Goal: Task Accomplishment & Management: Complete application form

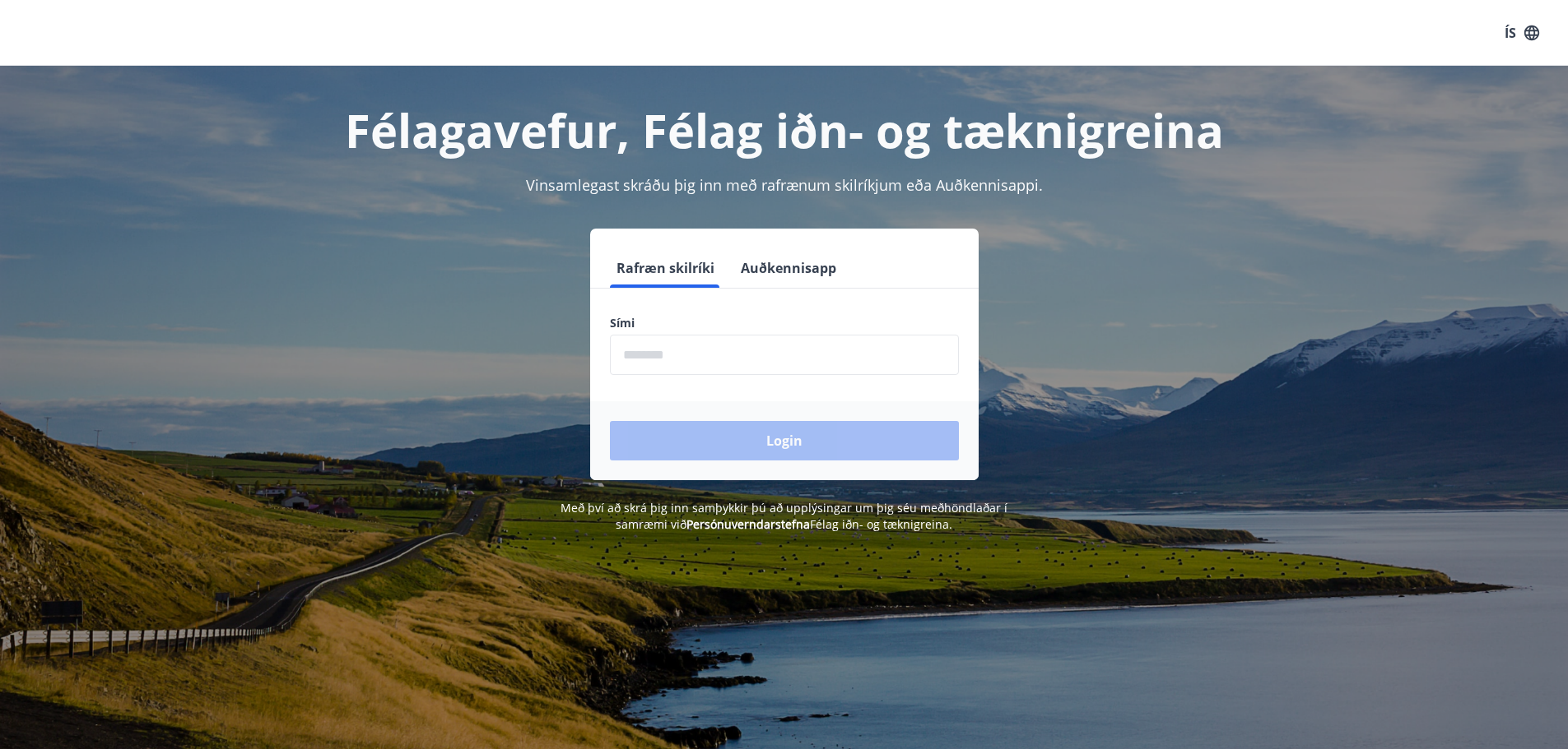
click at [805, 285] on button "Auðkennisapp" at bounding box center [789, 268] width 109 height 39
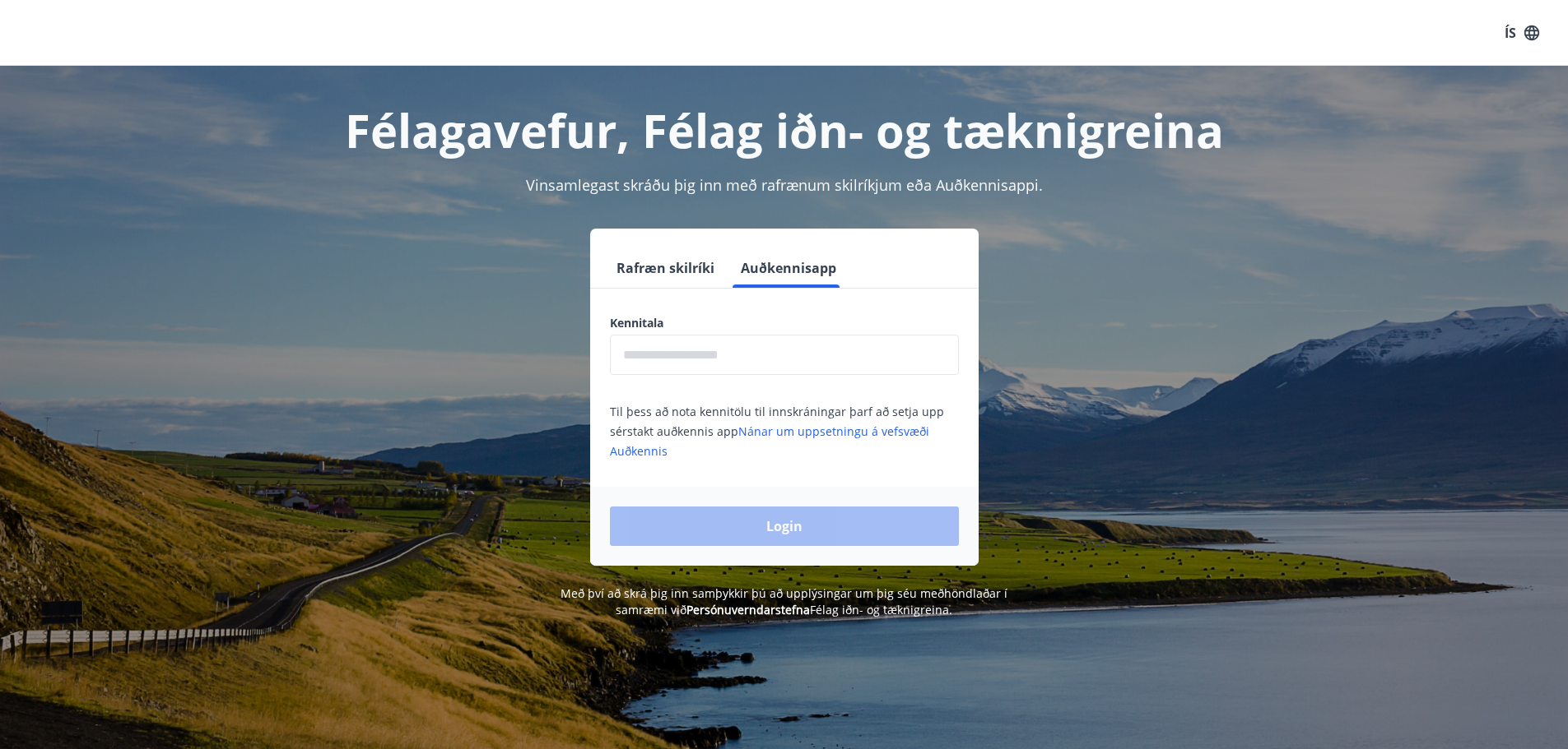
click at [722, 355] on input "text" at bounding box center [784, 355] width 349 height 40
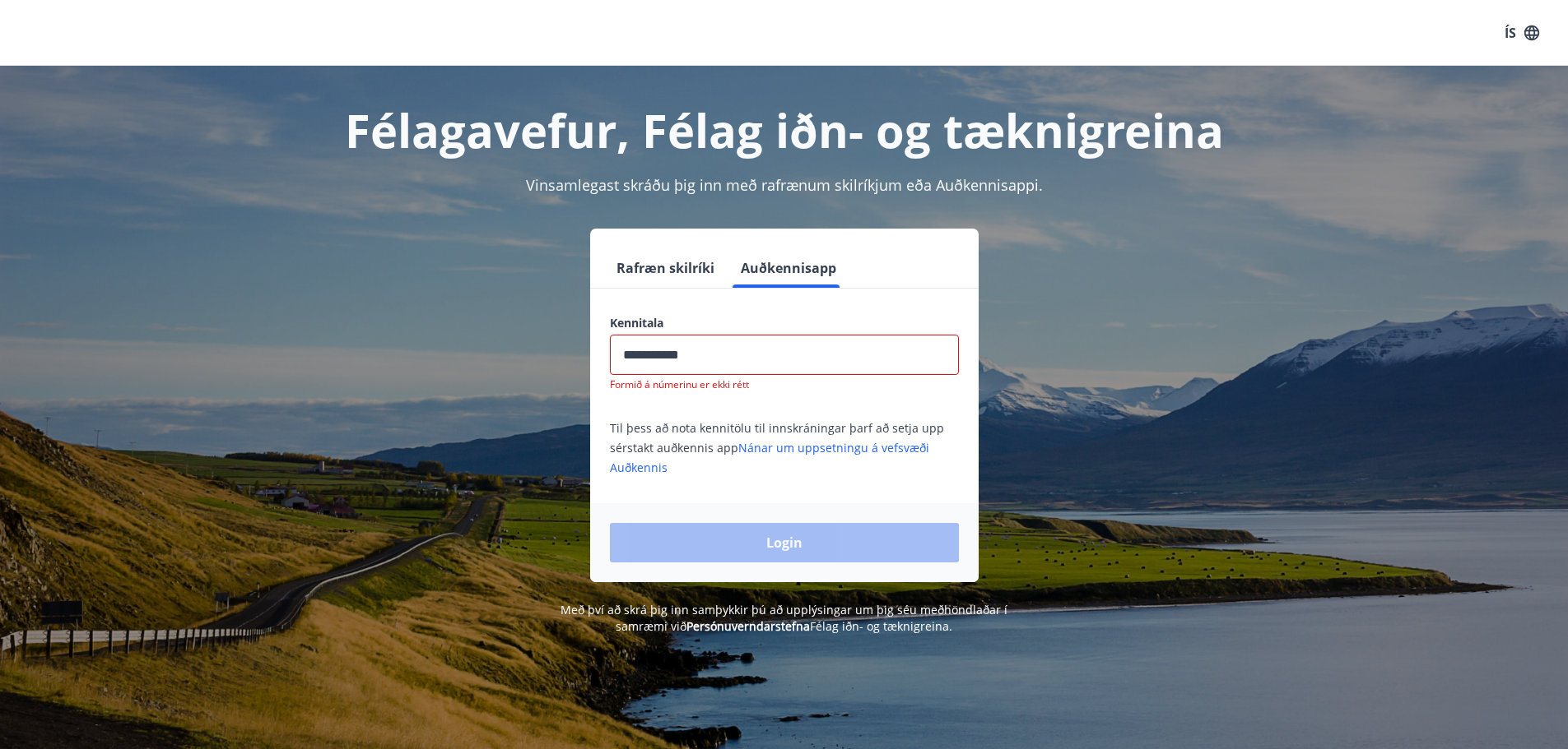
click at [760, 551] on div "Login" at bounding box center [784, 543] width 388 height 79
click at [759, 370] on input "**********" at bounding box center [784, 355] width 349 height 40
drag, startPoint x: 766, startPoint y: 364, endPoint x: 669, endPoint y: 355, distance: 97.4
click at [669, 355] on input "**********" at bounding box center [784, 355] width 349 height 40
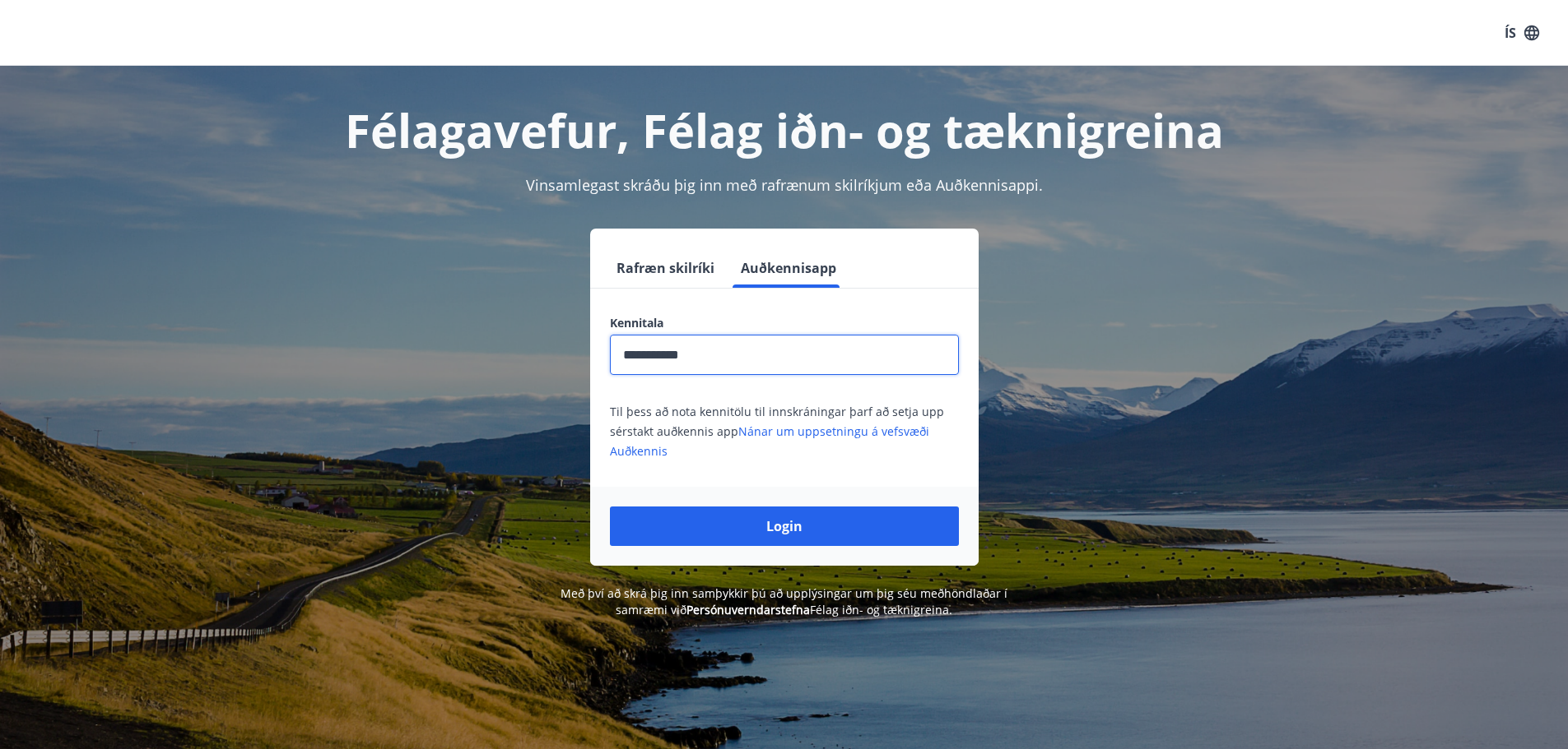
type input "**********"
click at [610, 506] on button "Login" at bounding box center [784, 526] width 349 height 39
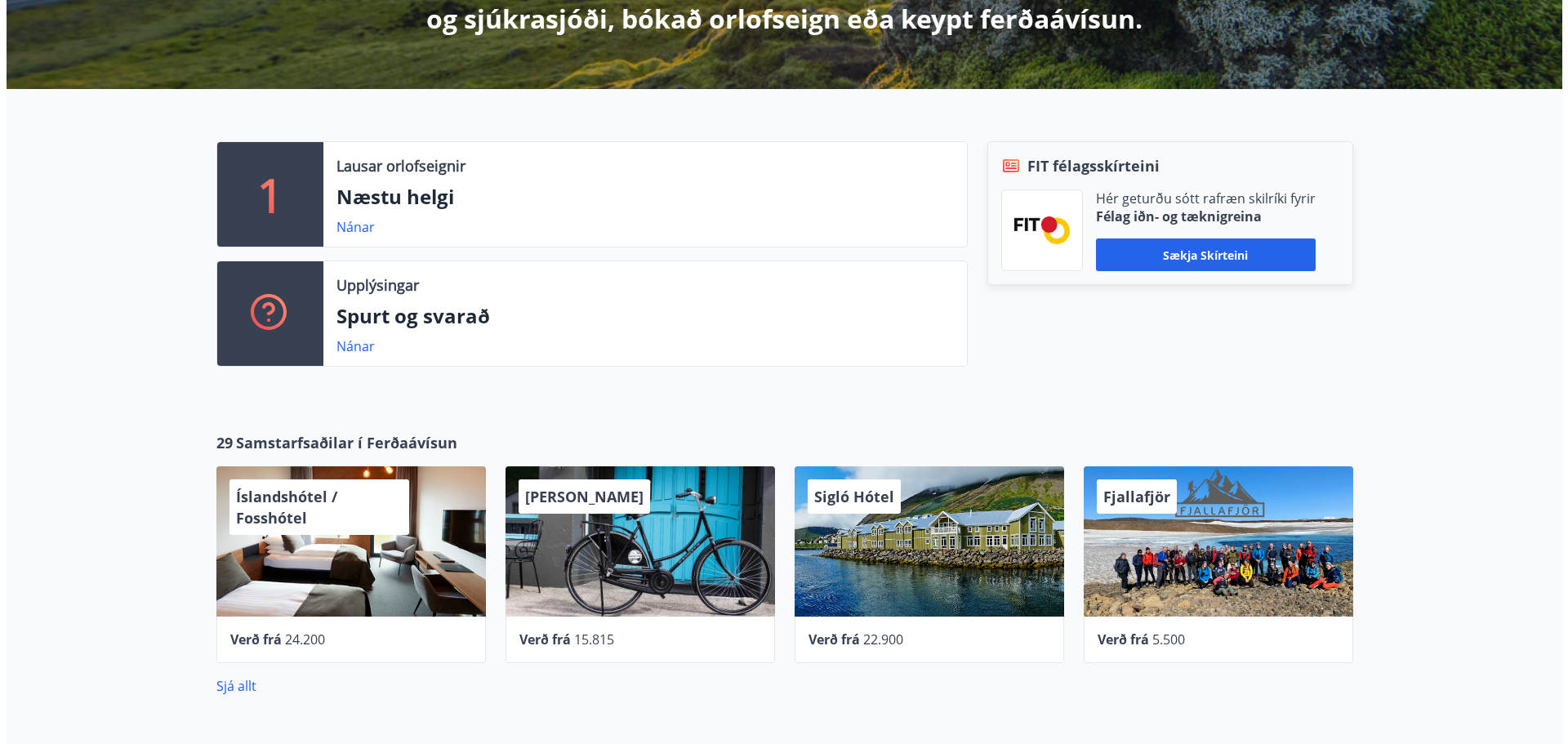
scroll to position [490, 0]
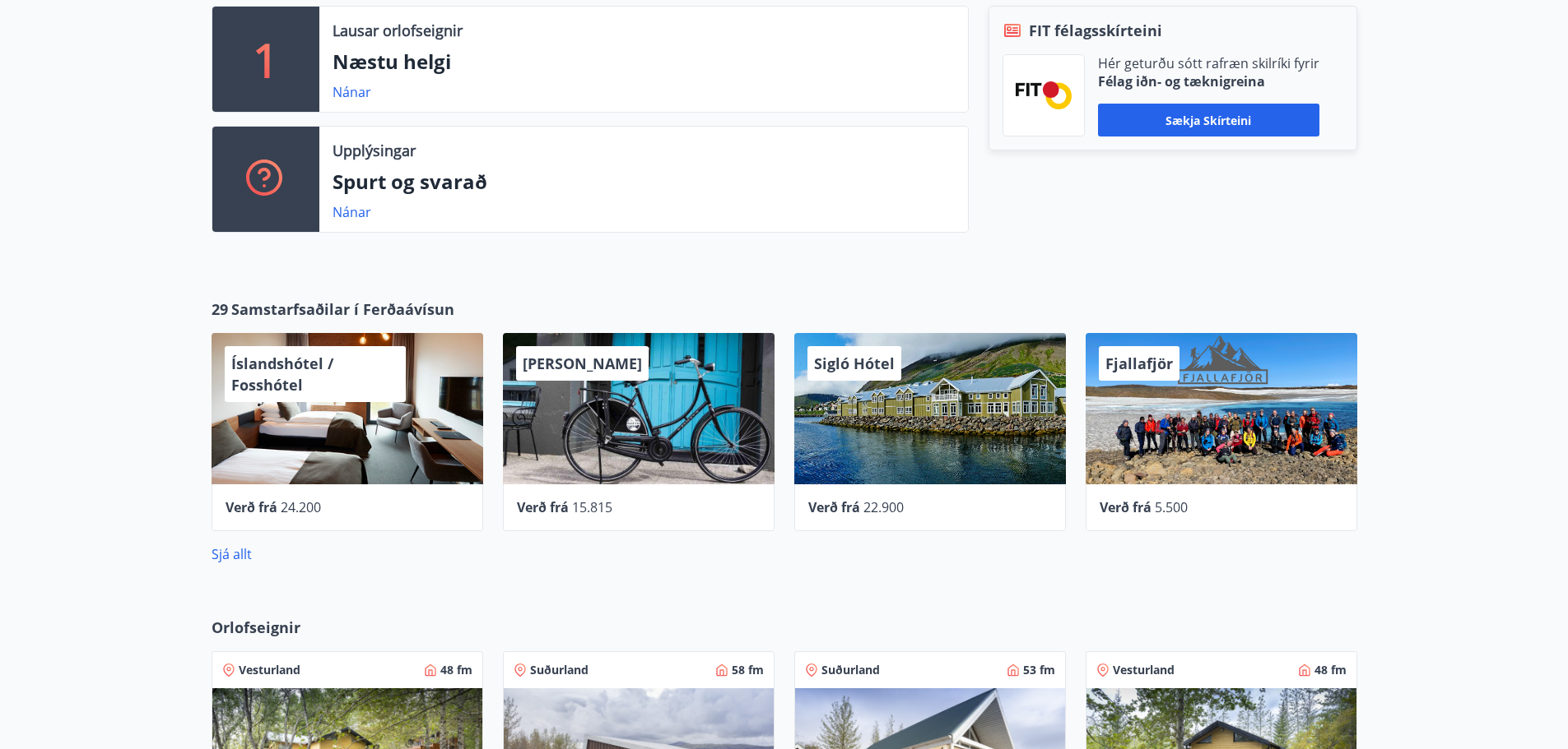
click at [1154, 385] on div "Fjallafjör" at bounding box center [1222, 408] width 272 height 152
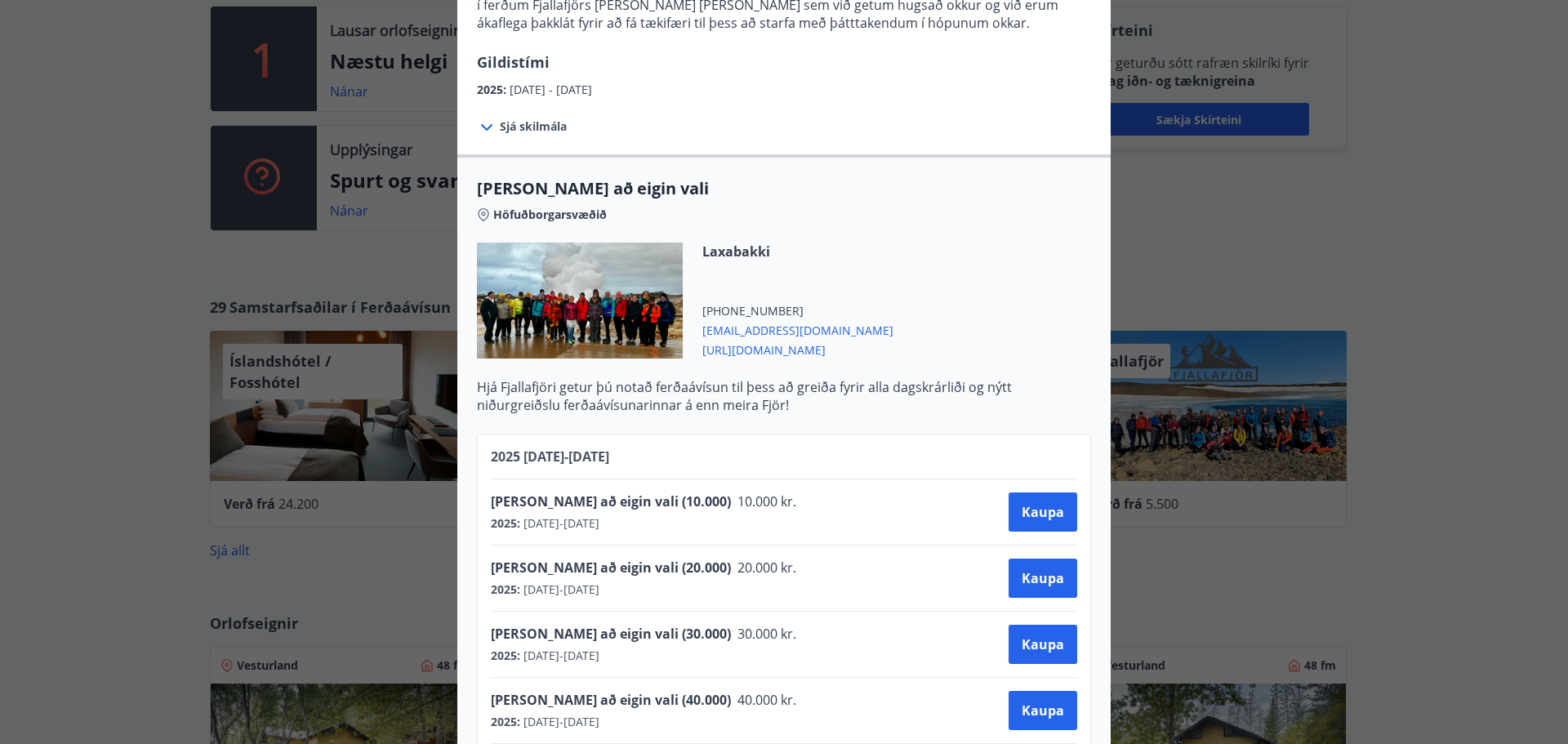
scroll to position [245, 0]
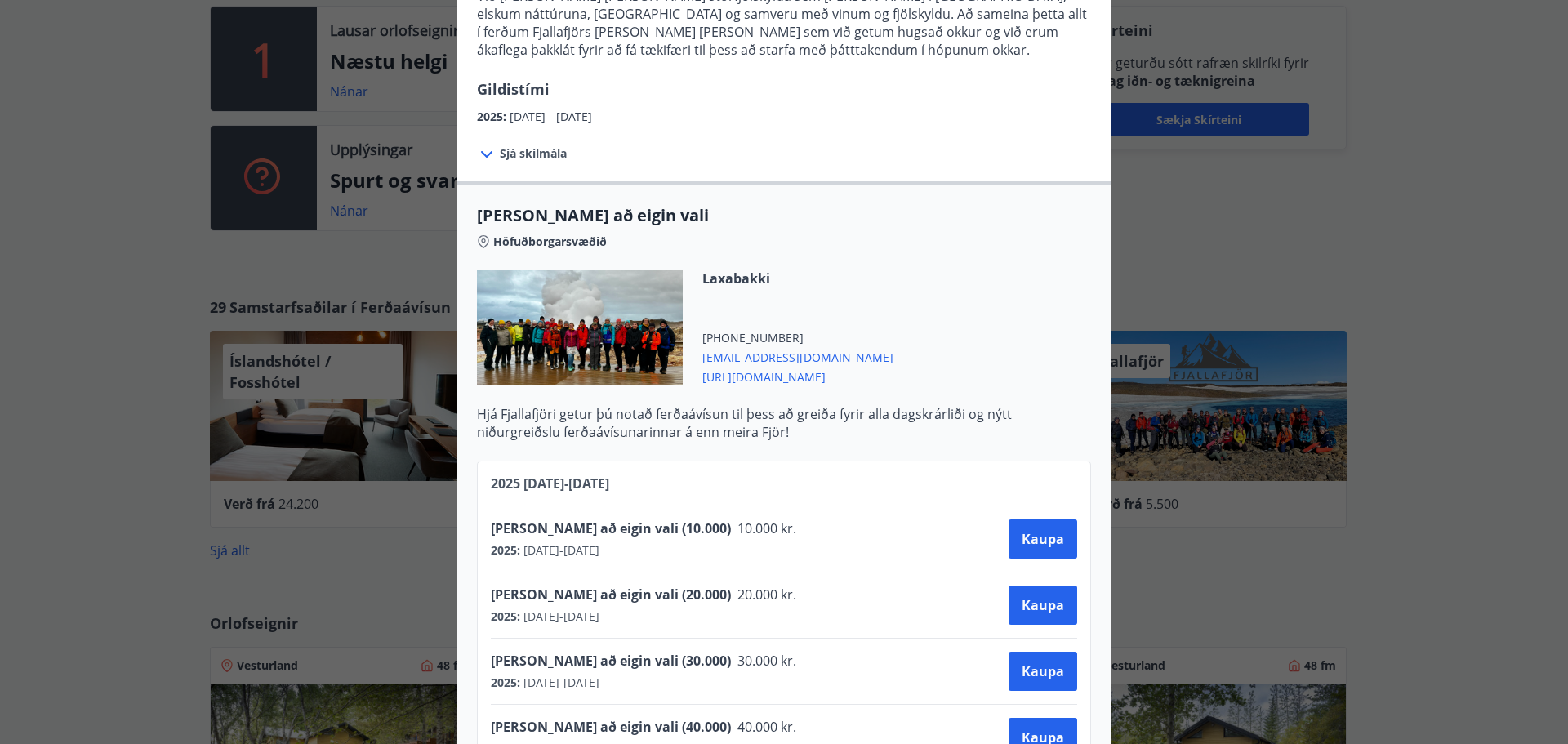
drag, startPoint x: 869, startPoint y: 304, endPoint x: 848, endPoint y: 382, distance: 80.8
click at [869, 303] on div "Laxabakki [PHONE_NUMBER] [EMAIL_ADDRESS][DOMAIN_NAME] [URL][DOMAIN_NAME]" at bounding box center [784, 338] width 614 height 136
click at [804, 379] on span "[URL][DOMAIN_NAME]" at bounding box center [798, 376] width 191 height 20
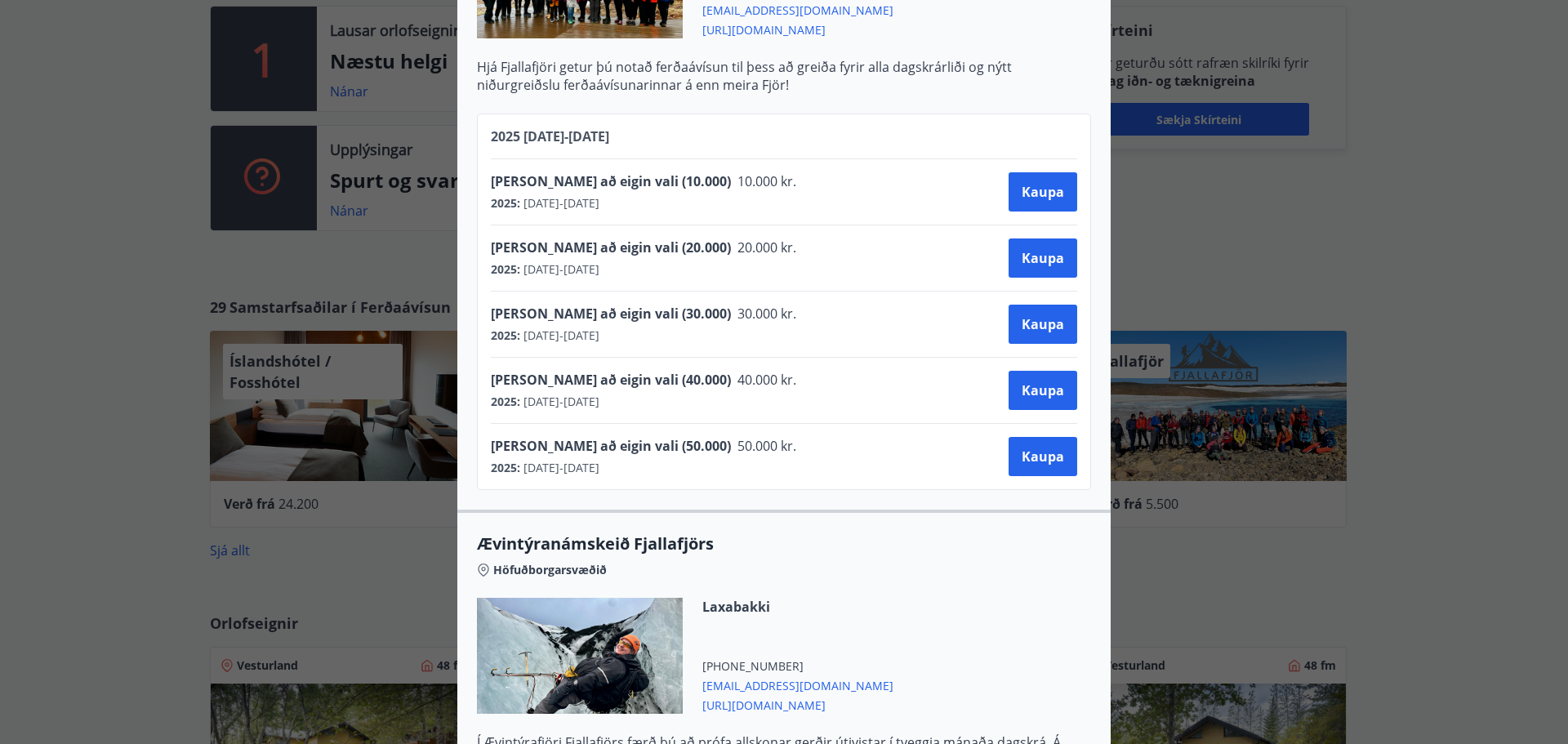
scroll to position [735, 0]
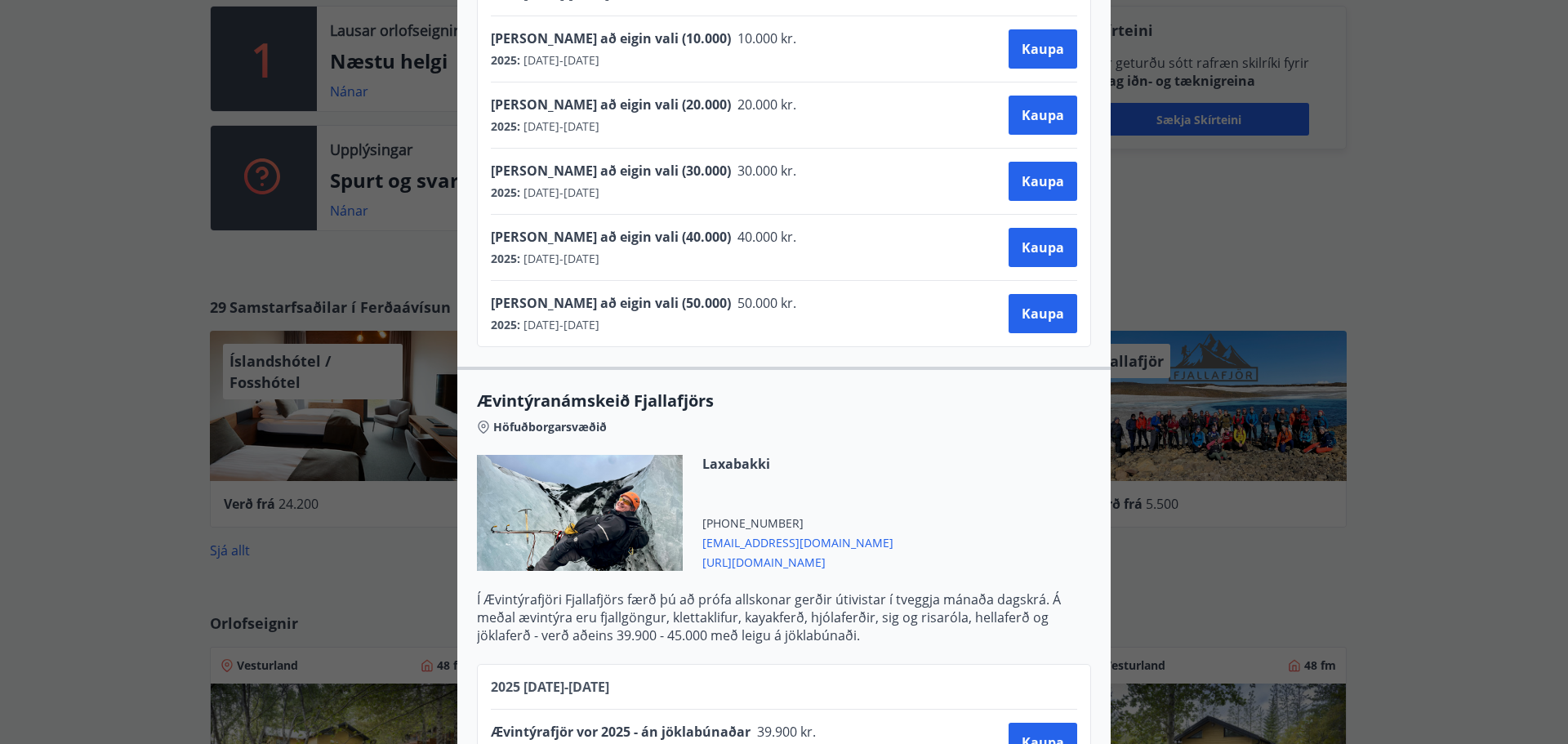
click at [1491, 435] on div "Fjallafjör Til að bóka ferð þarf að hafa samband við Fjallafjör og taka fram að…" at bounding box center [784, 372] width 1568 height 744
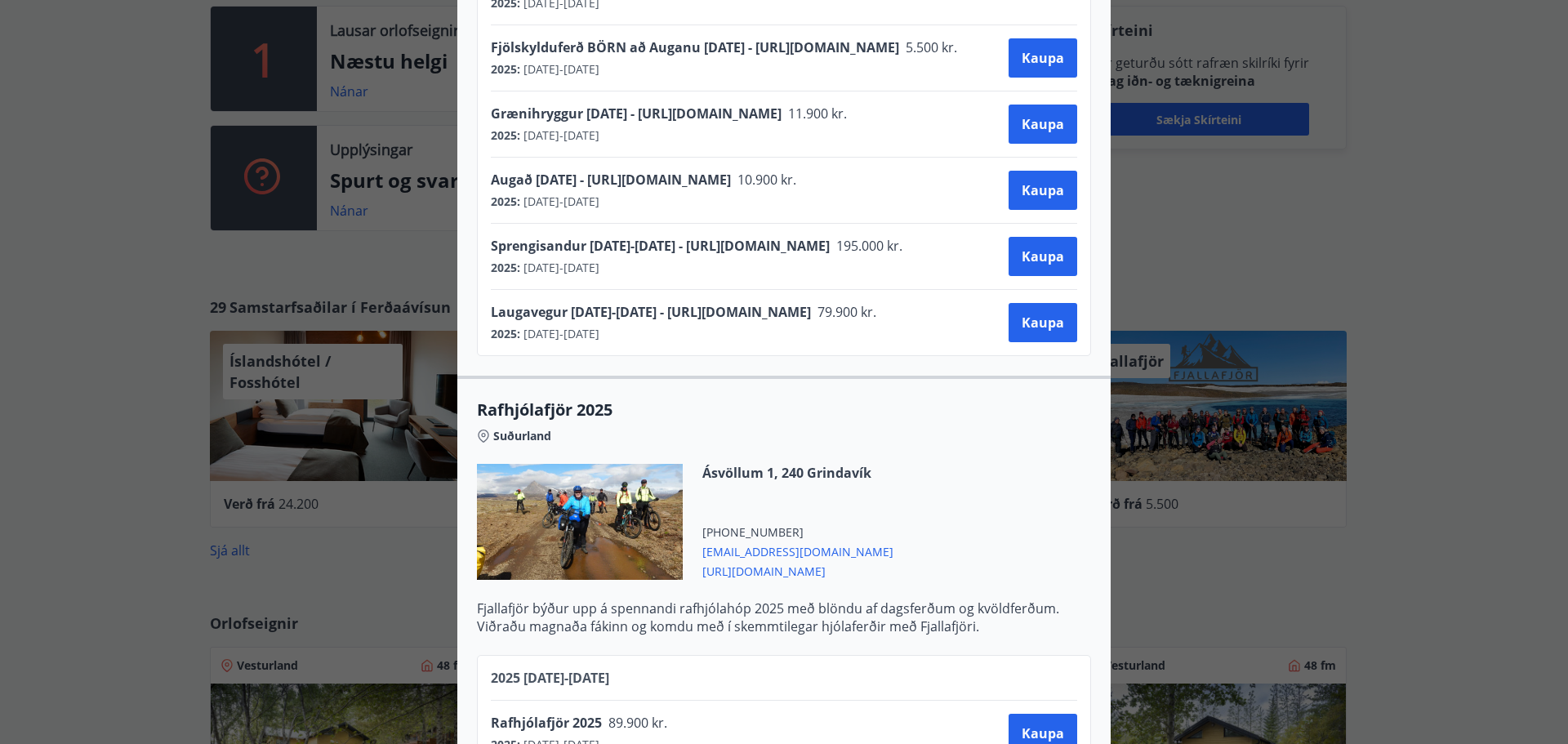
scroll to position [2942, 0]
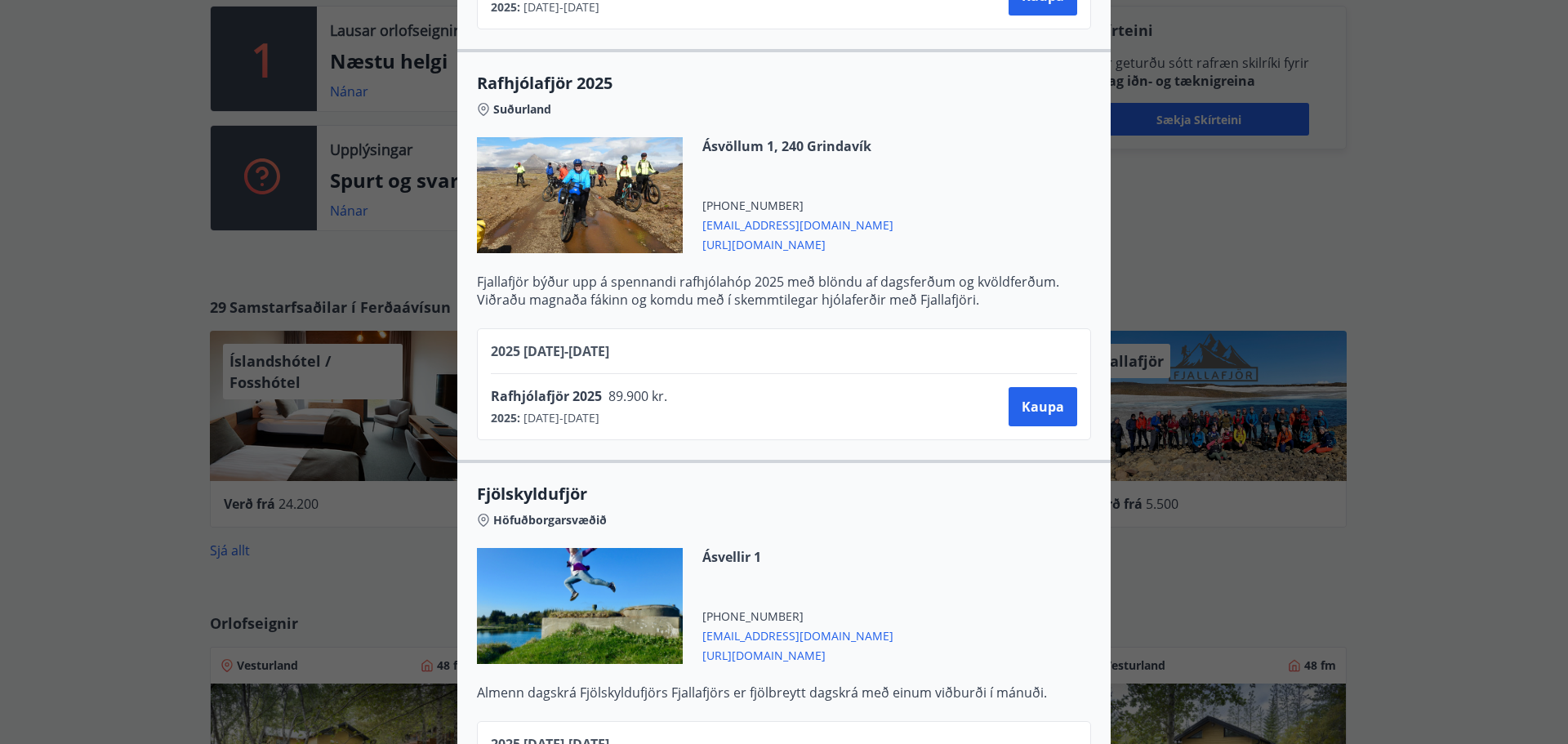
click at [1473, 160] on div "Fjallafjör Til að bóka ferð þarf að hafa samband við Fjallafjör og taka fram að…" at bounding box center [784, 372] width 1568 height 744
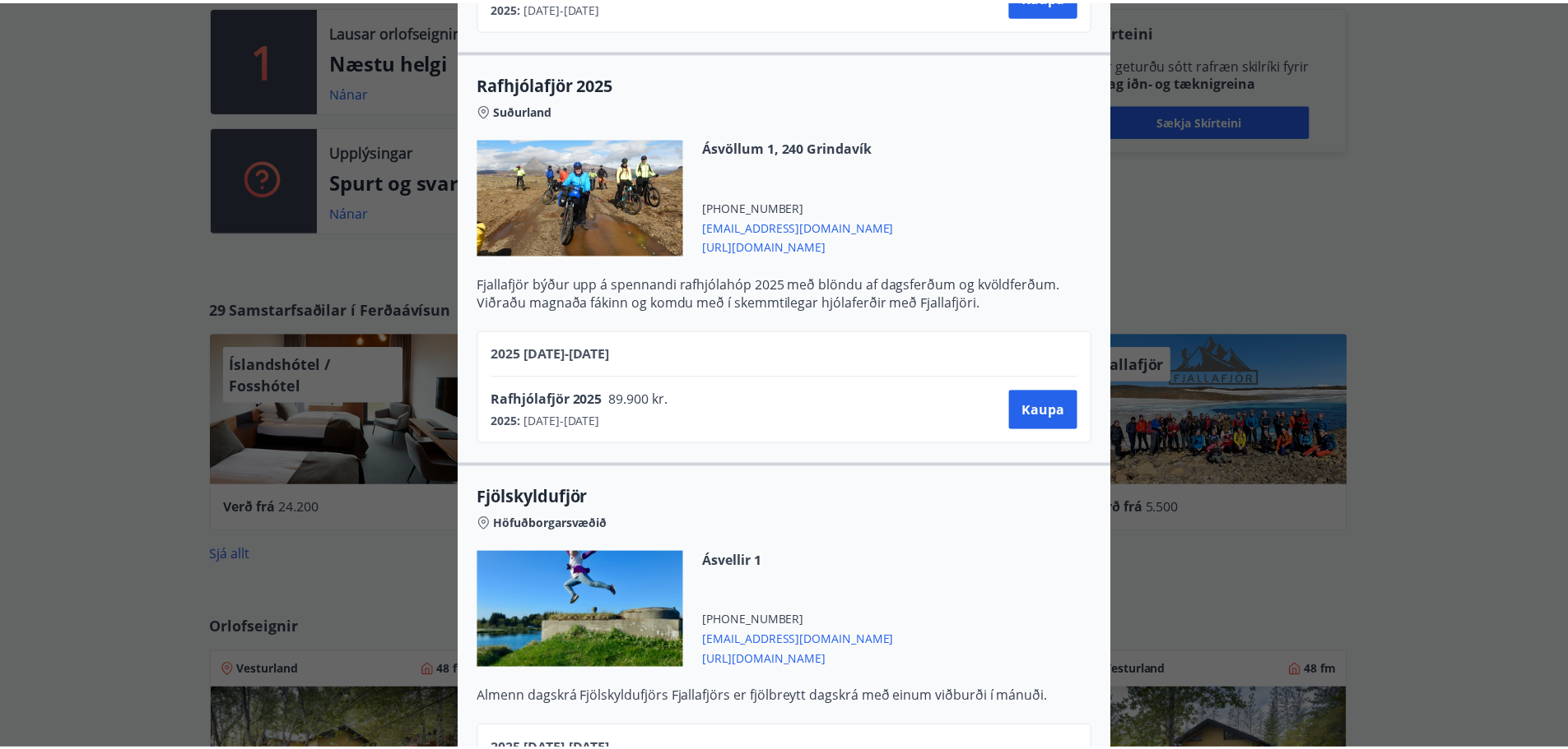
scroll to position [0, 0]
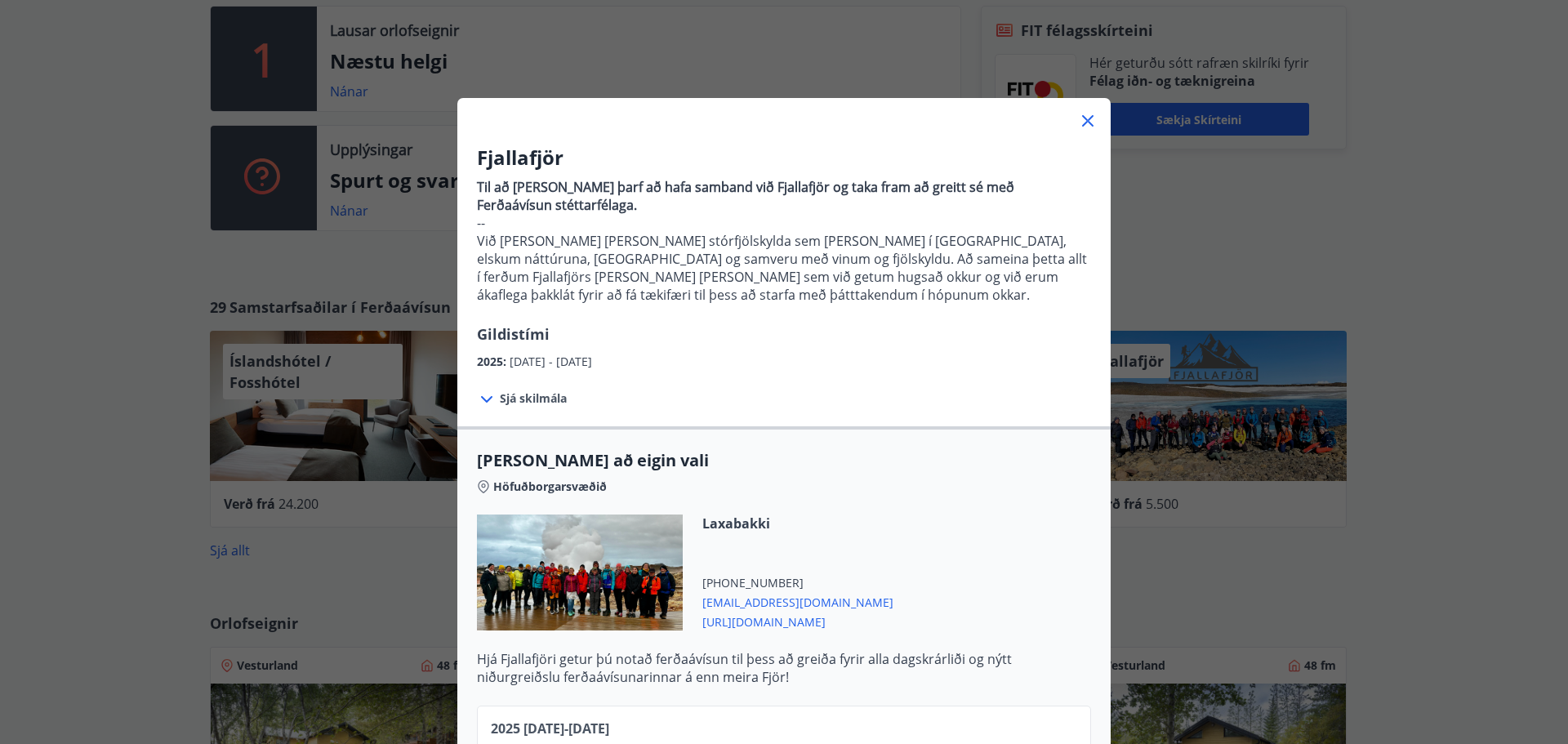
click at [1078, 111] on icon at bounding box center [1088, 121] width 20 height 20
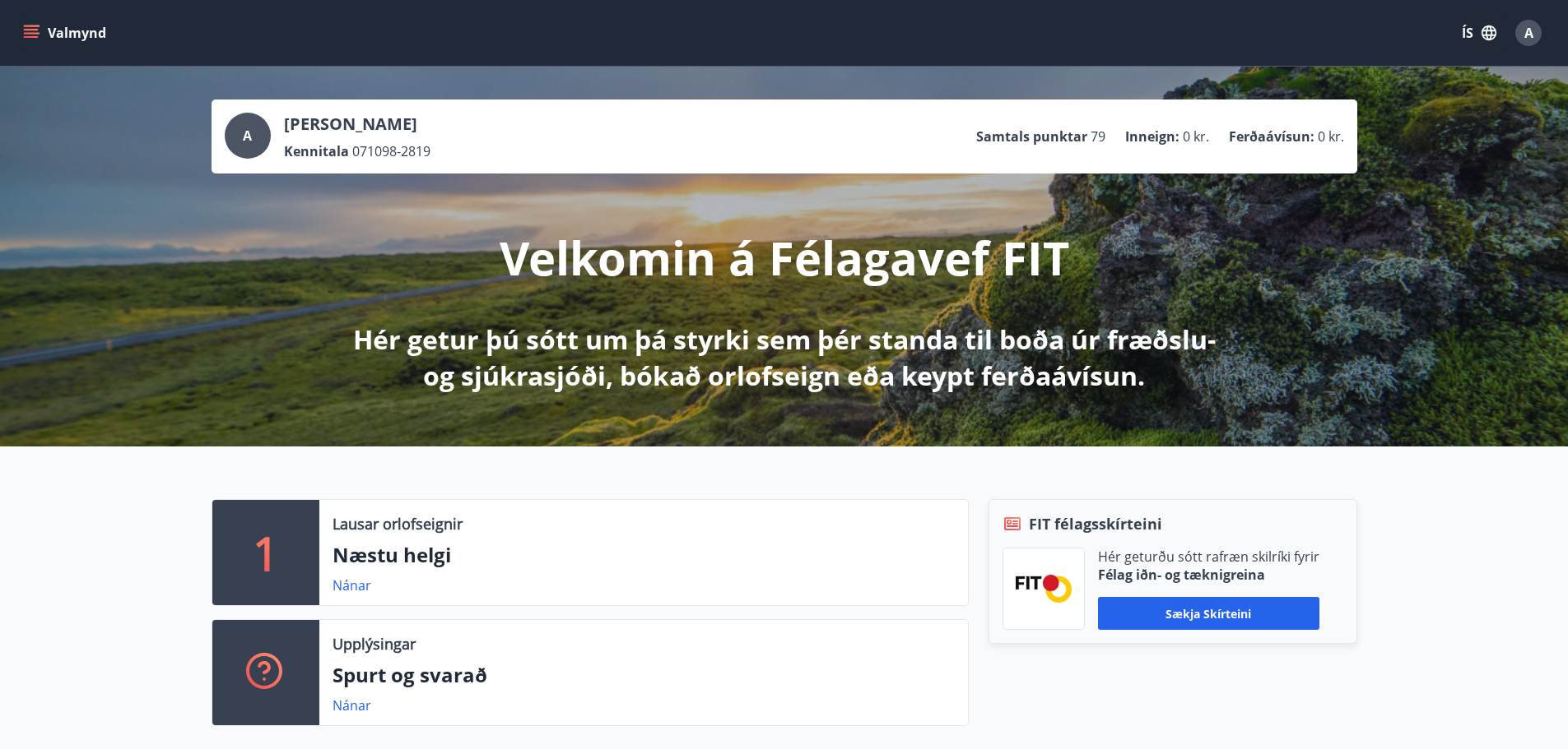
drag, startPoint x: 15, startPoint y: 19, endPoint x: 25, endPoint y: 26, distance: 12.2
click at [17, 20] on div "Valmynd ÍS A" at bounding box center [784, 32] width 1568 height 66
click at [30, 30] on icon "menu" at bounding box center [31, 30] width 15 height 2
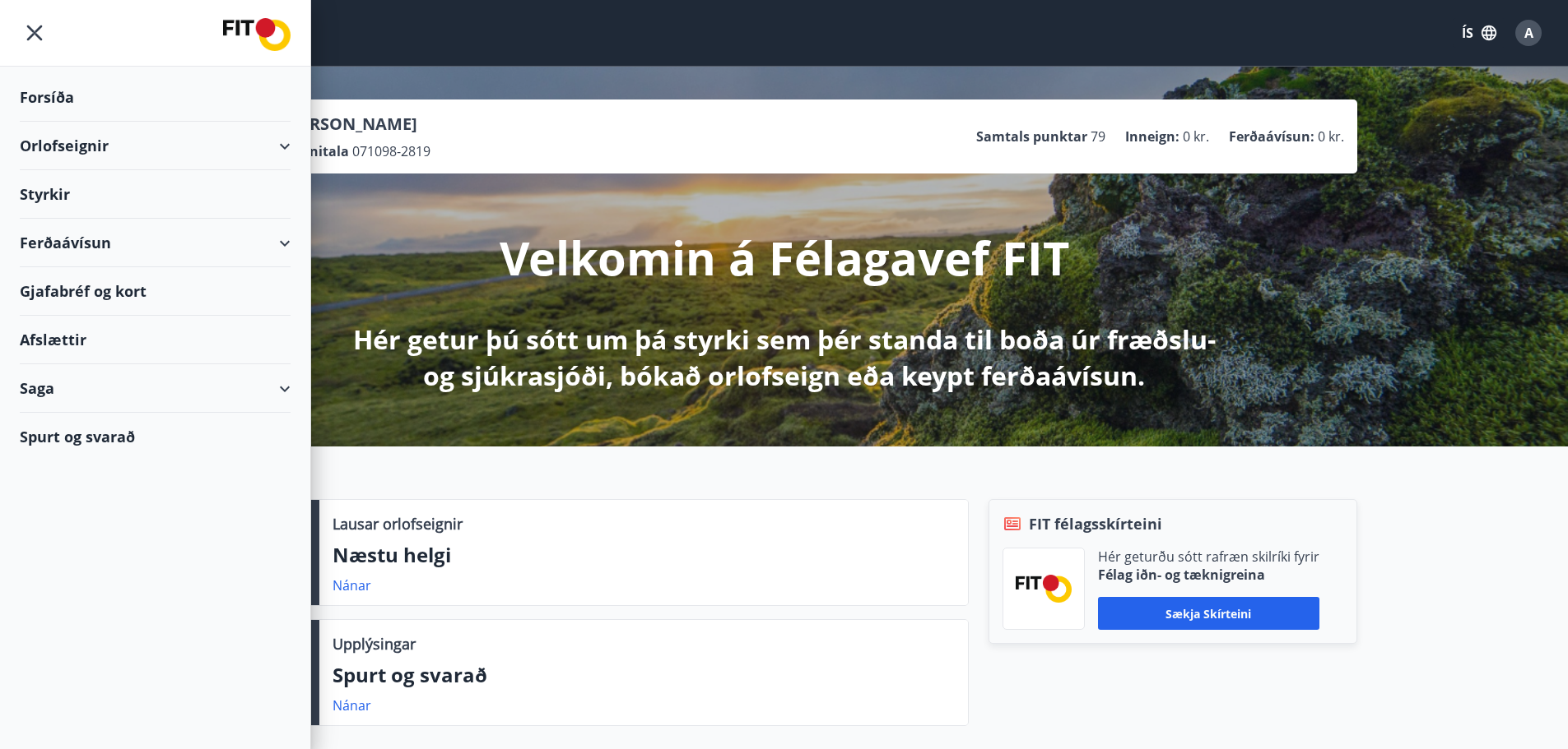
click at [67, 192] on div "Styrkir" at bounding box center [155, 194] width 271 height 48
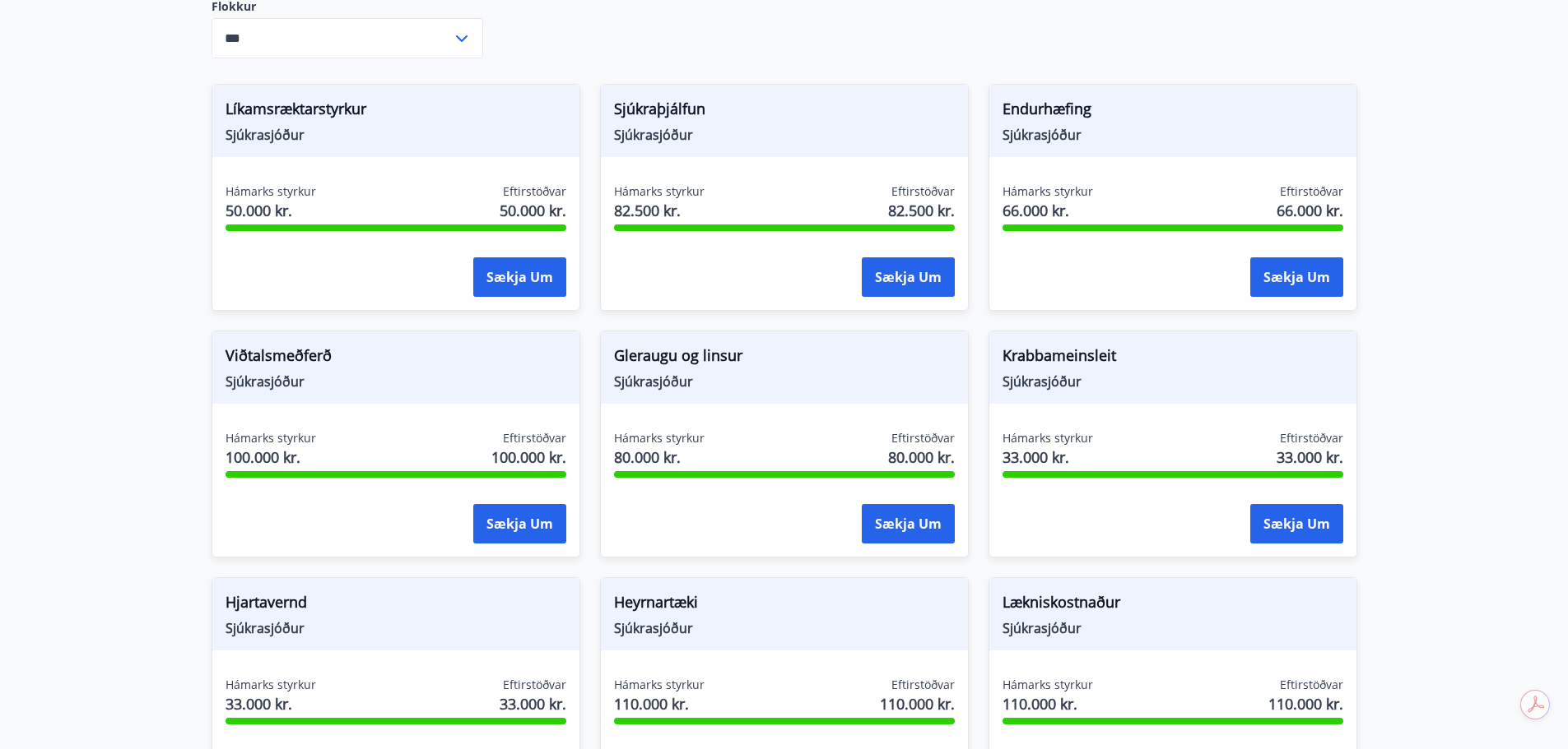
scroll to position [576, 0]
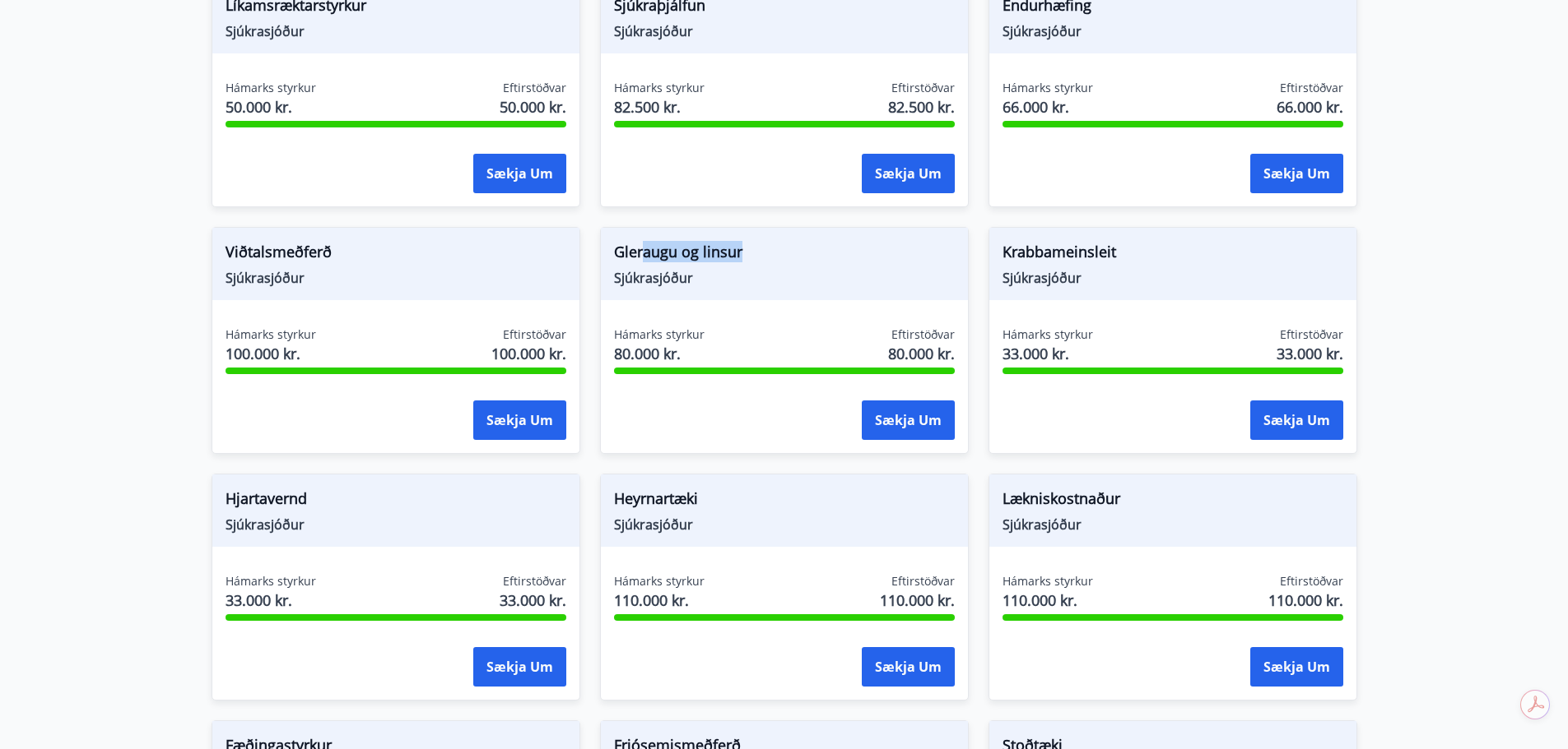
drag, startPoint x: 673, startPoint y: 260, endPoint x: 645, endPoint y: 260, distance: 28.0
click at [645, 260] on span "Gleraugu og linsur" at bounding box center [784, 255] width 341 height 28
click at [912, 293] on div "Gleraugu og linsur Sjúkrasjóður" at bounding box center [784, 264] width 367 height 73
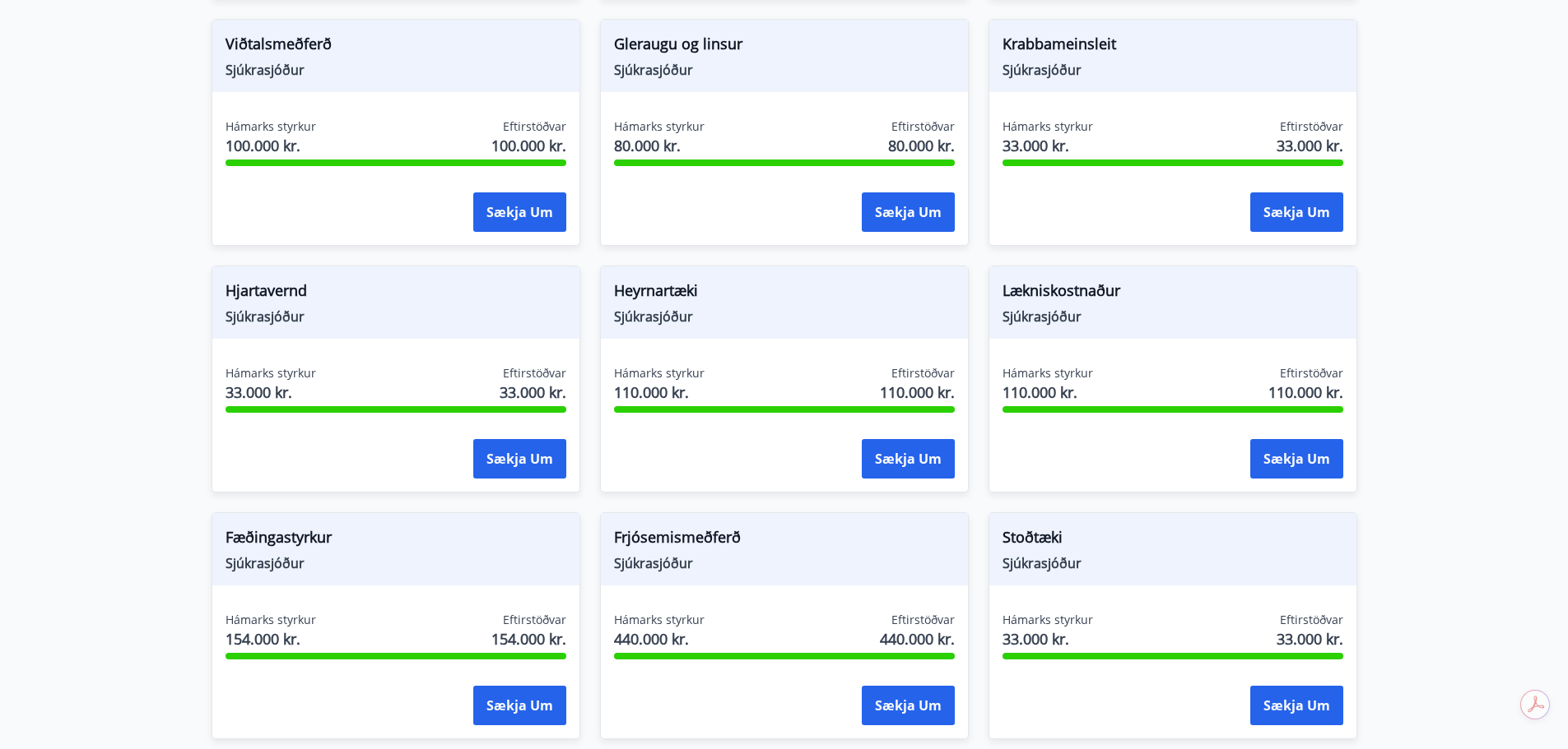
scroll to position [823, 0]
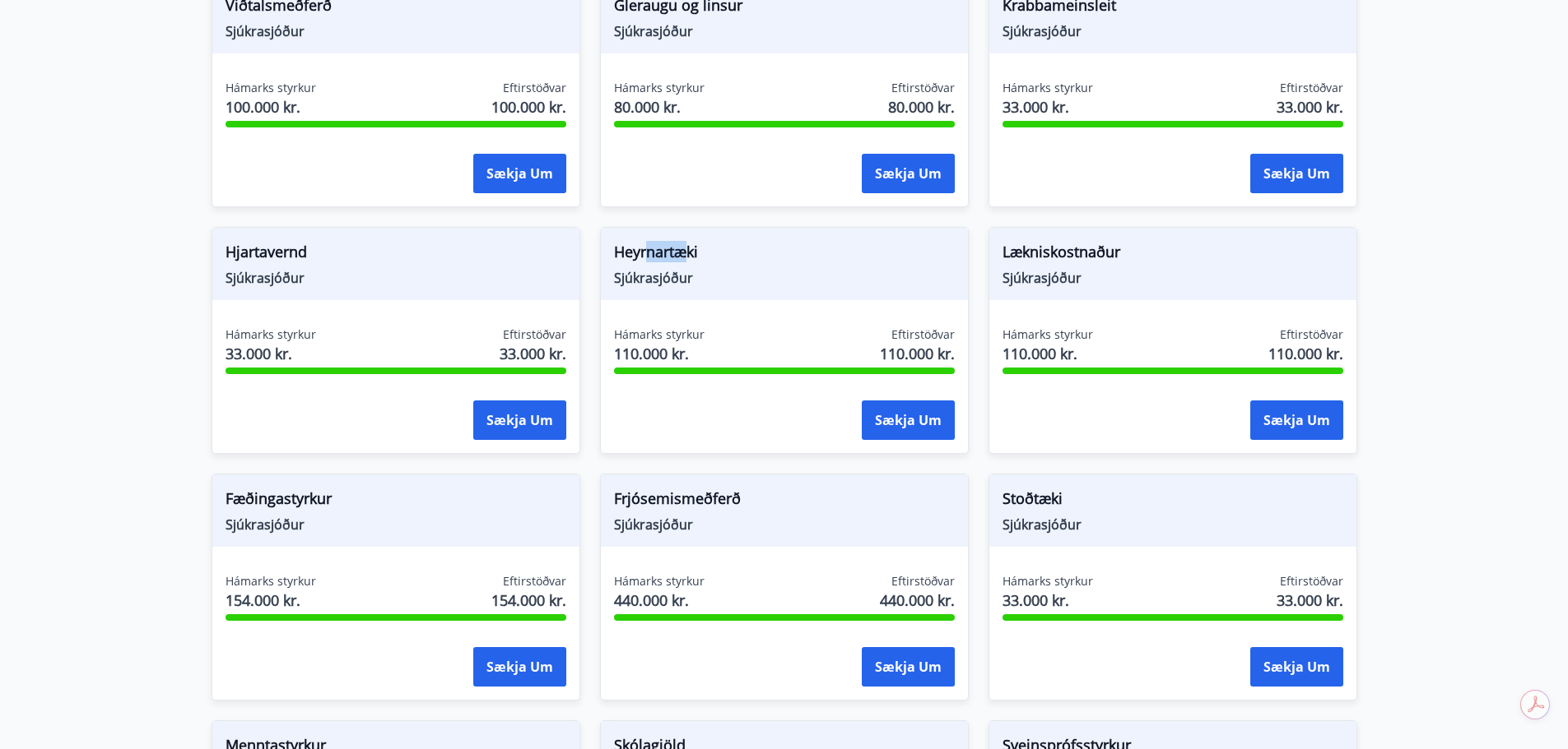
drag, startPoint x: 683, startPoint y: 245, endPoint x: 648, endPoint y: 244, distance: 35.0
click at [648, 244] on span "Heyrnartæki" at bounding box center [784, 255] width 341 height 28
click at [780, 264] on span "Heyrnartæki" at bounding box center [784, 255] width 341 height 28
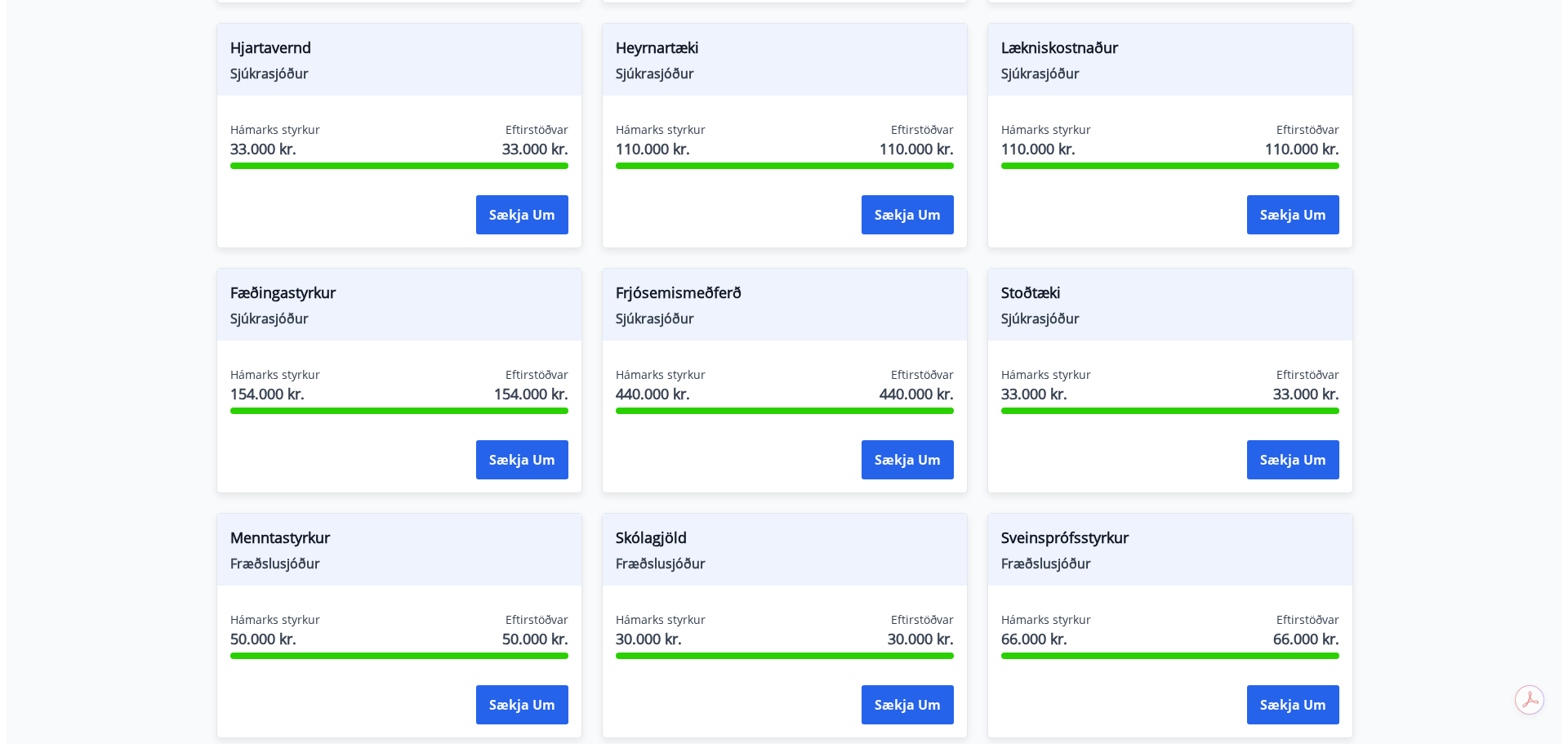
scroll to position [1062, 0]
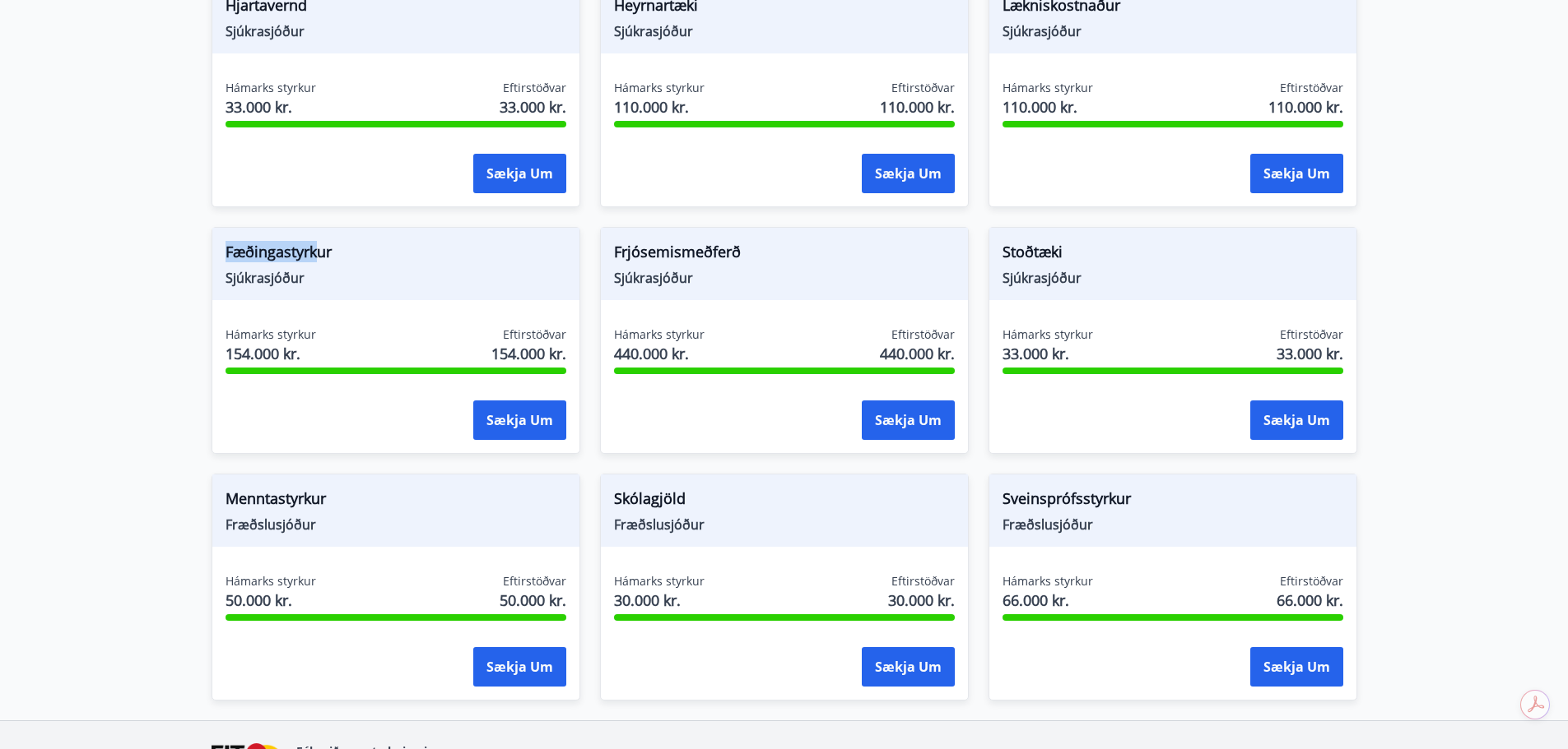
drag, startPoint x: 249, startPoint y: 250, endPoint x: 202, endPoint y: 248, distance: 47.0
click at [198, 249] on div "Fæðingastyrkur Sjúkrasjóður Hámarks styrkur 154.000 kr. Eftirstöðvar 154.000 kr…" at bounding box center [386, 331] width 388 height 247
click at [451, 272] on span "Sjúkrasjóður" at bounding box center [395, 278] width 341 height 18
click at [493, 411] on button "Sækja um" at bounding box center [520, 420] width 93 height 39
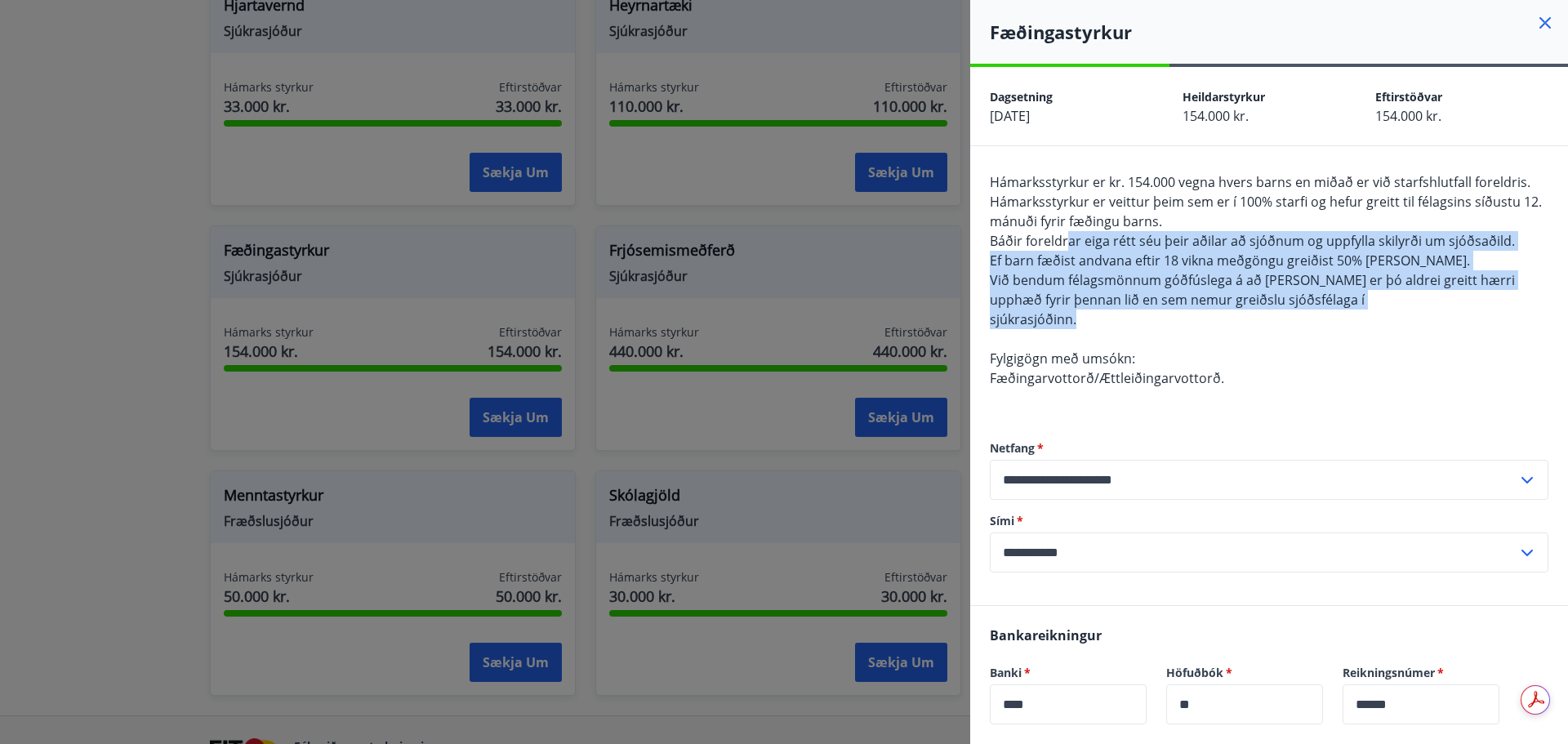
drag, startPoint x: 1142, startPoint y: 242, endPoint x: 1298, endPoint y: 315, distance: 172.2
click at [1298, 315] on div "Hámarksstyrkur er kr. 154.000 vegna hvers barns en miðað er við starfshlutfall …" at bounding box center [1269, 290] width 558 height 235
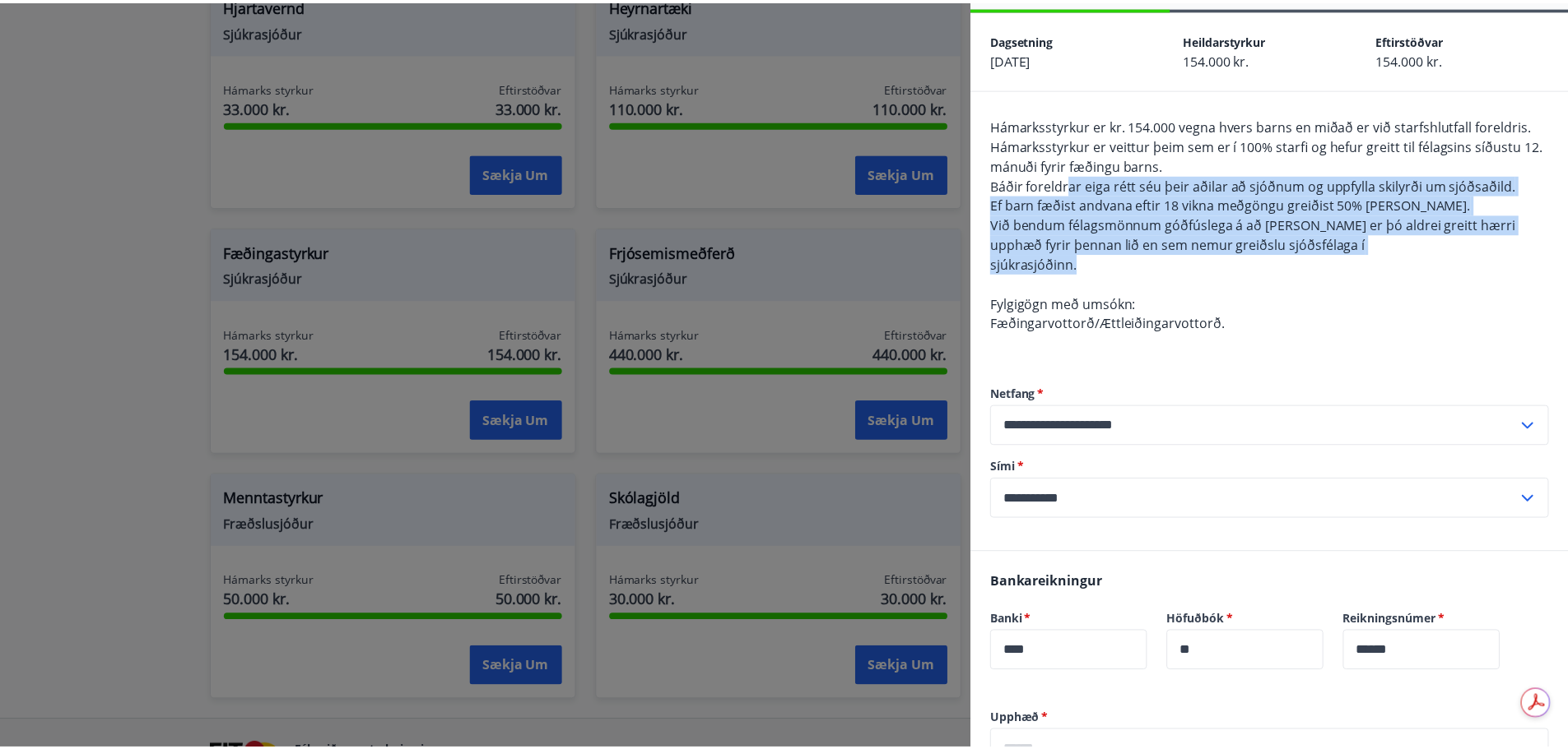
scroll to position [82, 0]
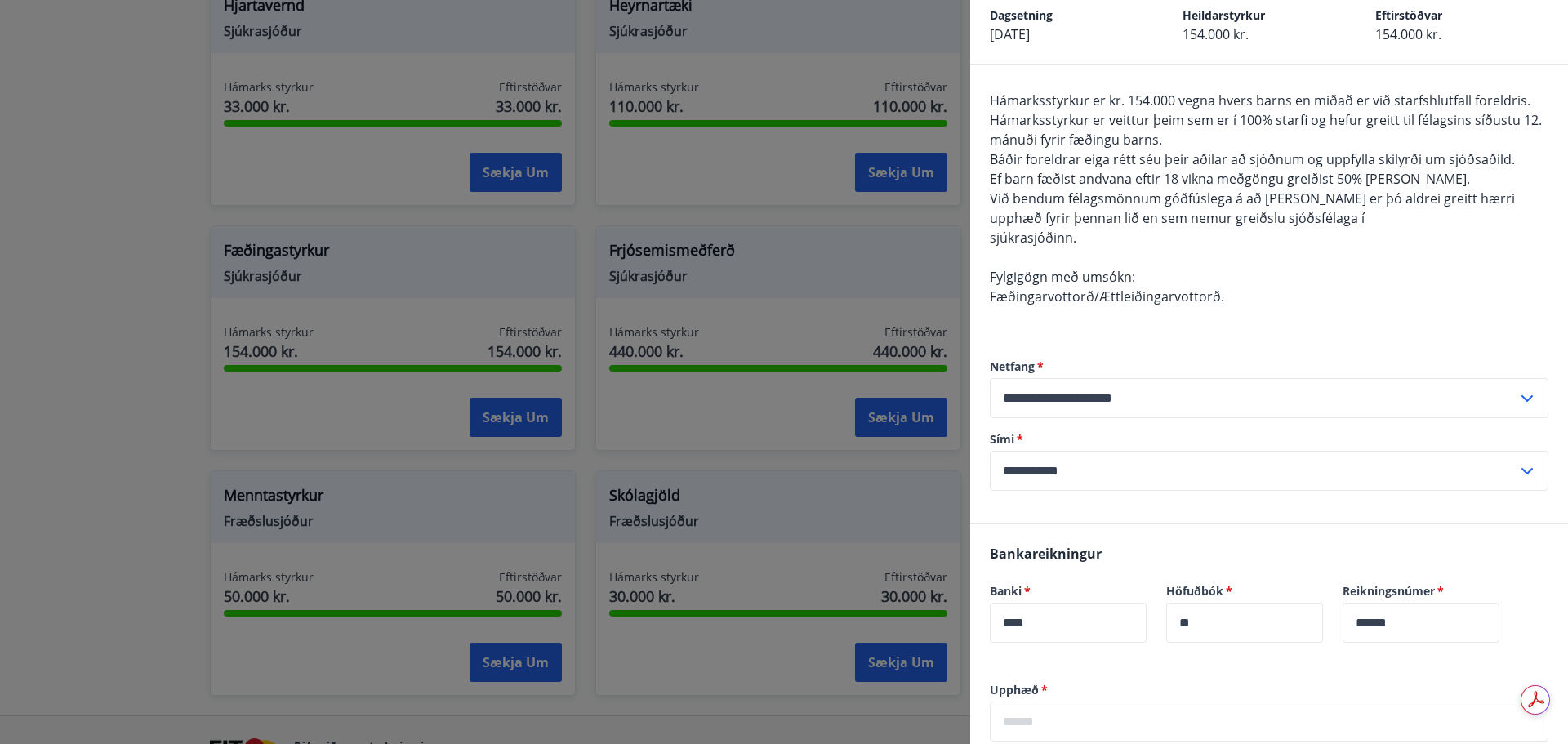
click at [931, 153] on div at bounding box center [784, 372] width 1568 height 744
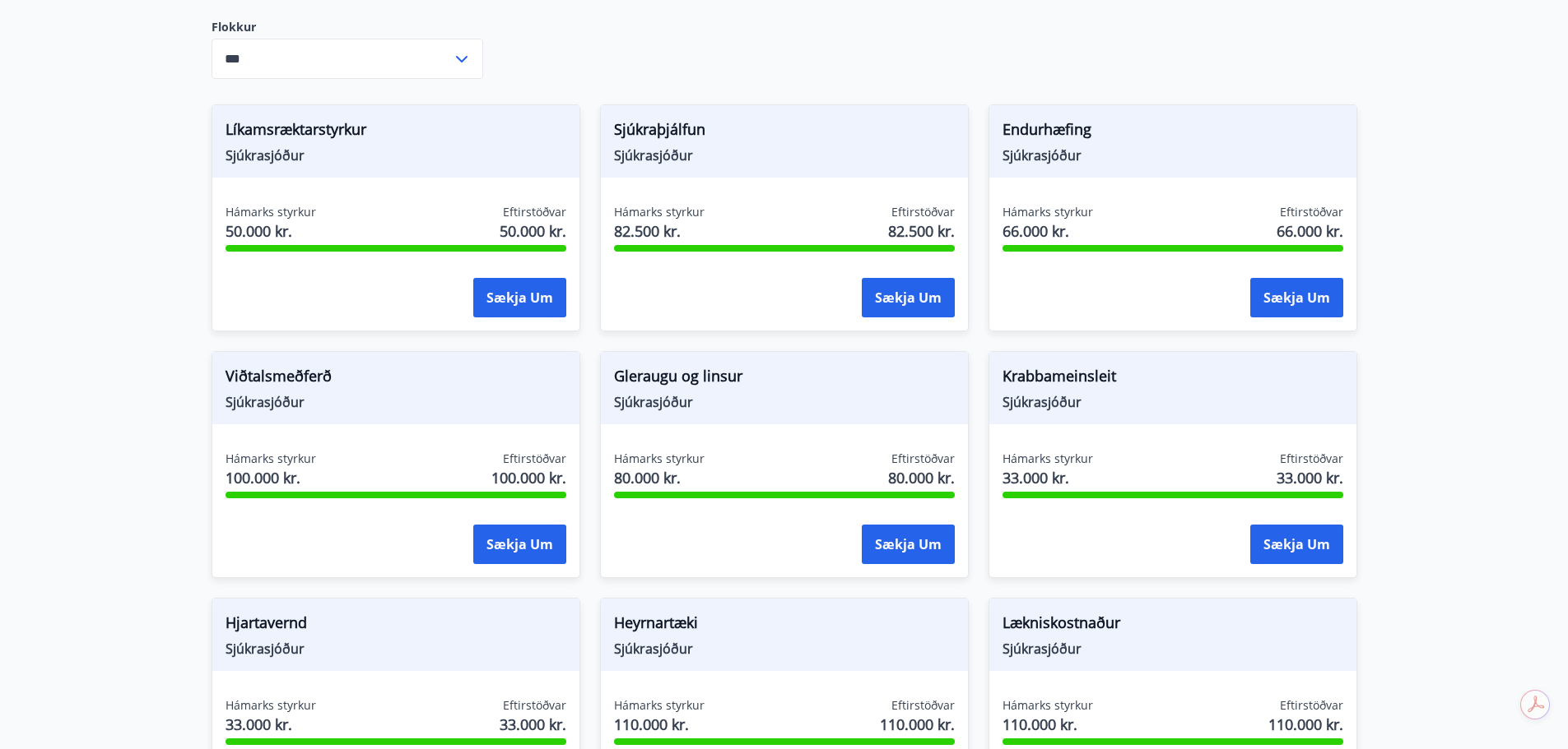
scroll to position [439, 0]
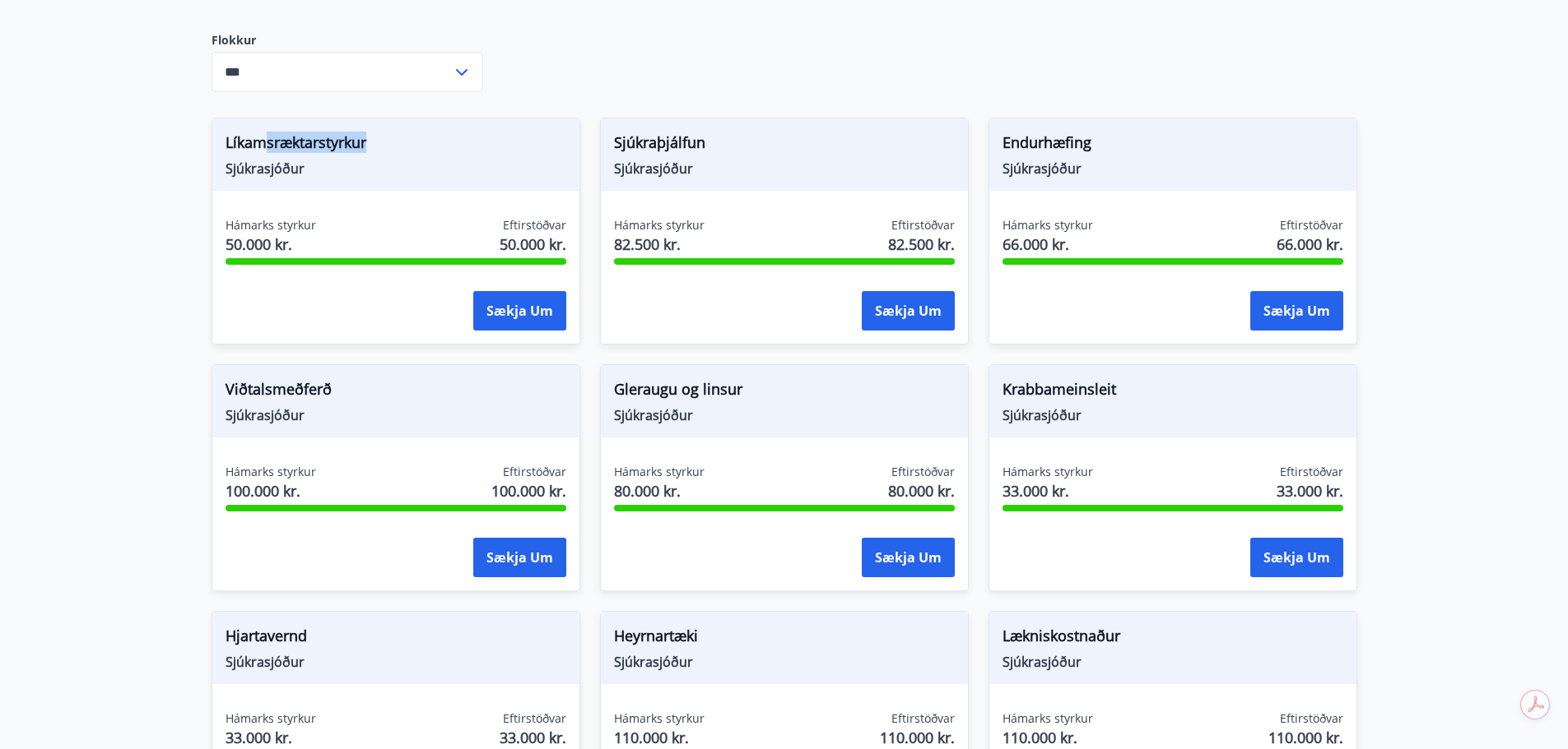
drag, startPoint x: 261, startPoint y: 138, endPoint x: 392, endPoint y: 115, distance: 133.0
click at [392, 124] on div "Líkamsræktarstyrkur Sjúkrasjóður" at bounding box center [395, 154] width 367 height 73
click at [361, 59] on input "***" at bounding box center [331, 72] width 240 height 40
click at [362, 74] on input "***" at bounding box center [331, 72] width 240 height 40
click at [415, 76] on input "***" at bounding box center [331, 72] width 240 height 40
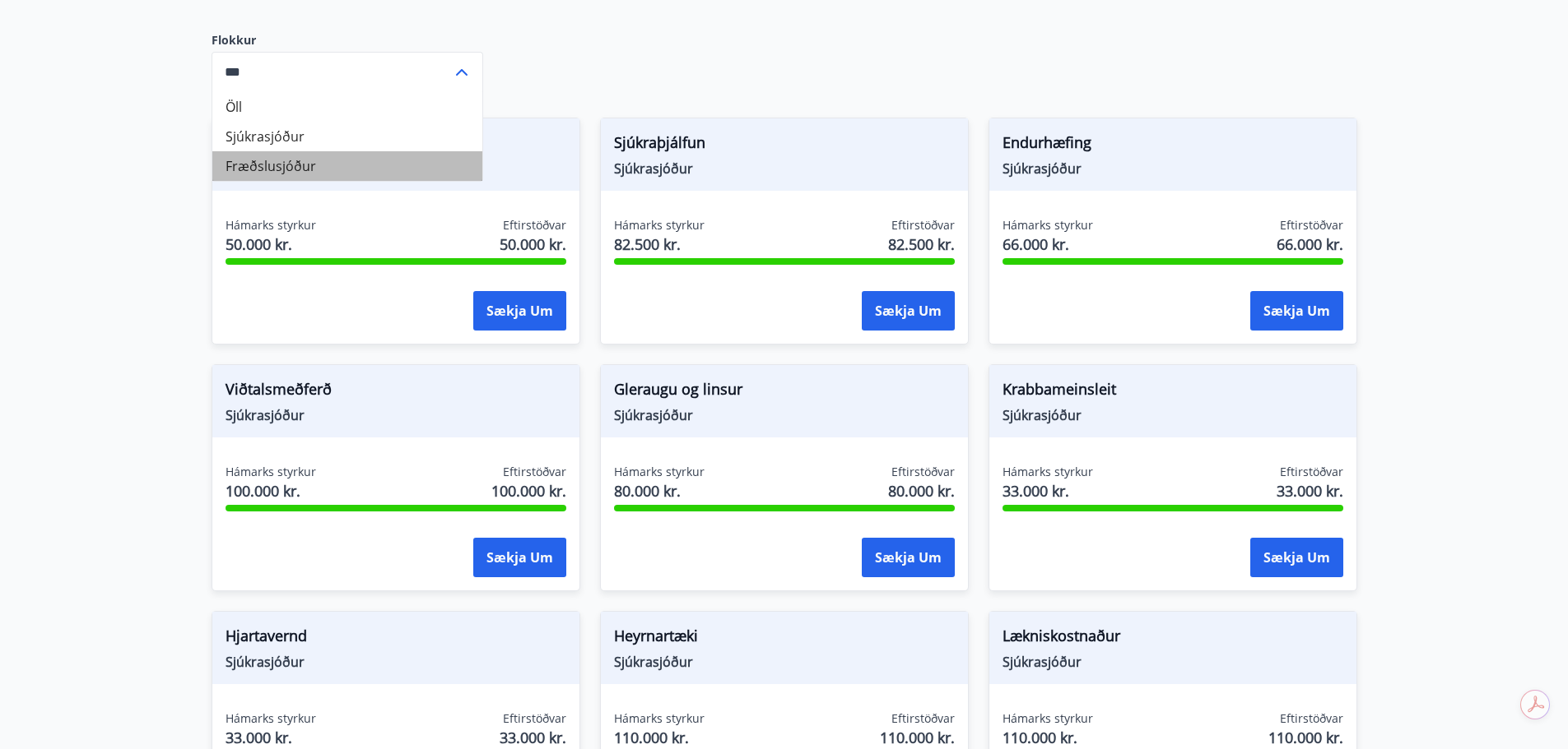
click at [369, 166] on li "Fræðslusjóður" at bounding box center [347, 166] width 270 height 30
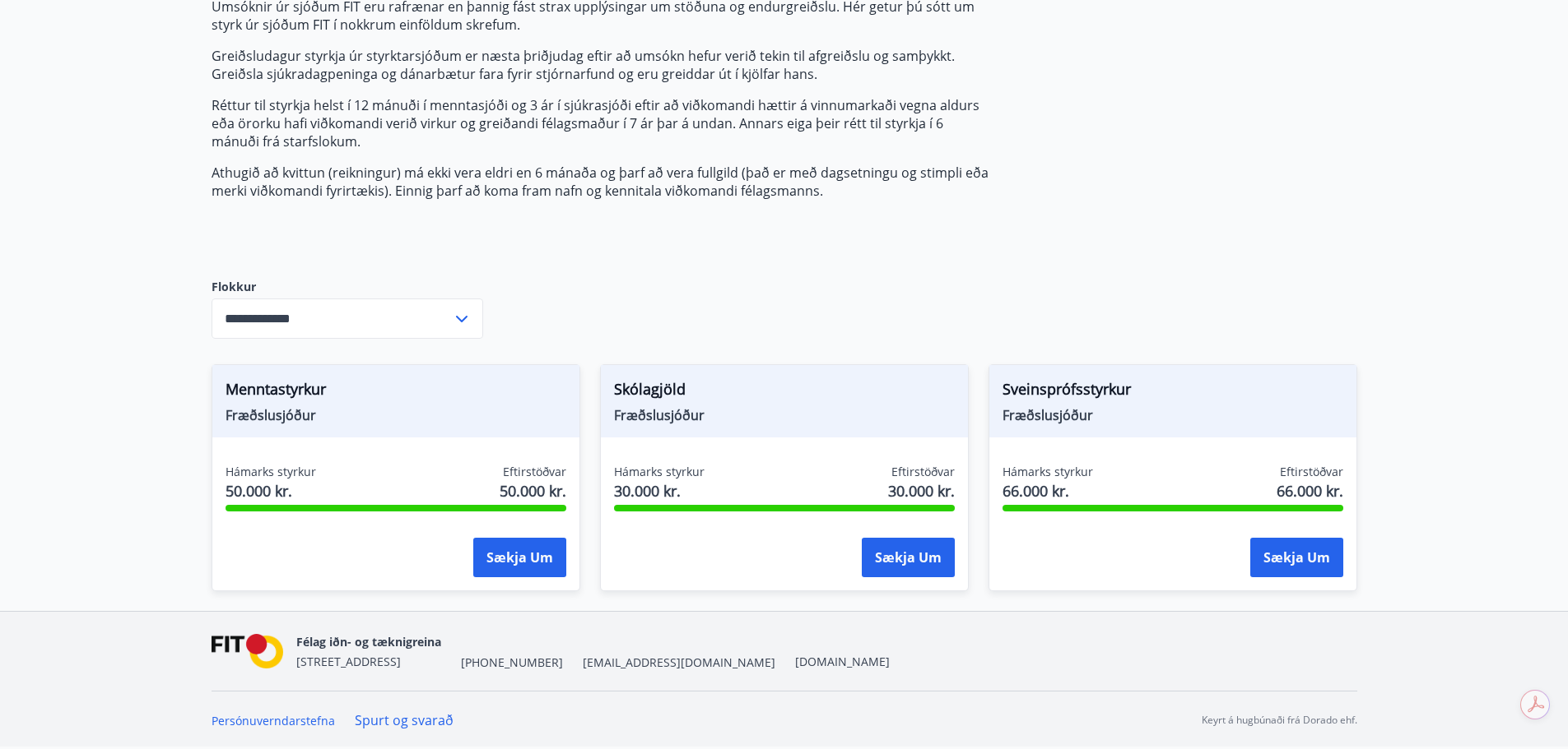
scroll to position [192, 0]
click at [445, 317] on input "**********" at bounding box center [331, 319] width 240 height 40
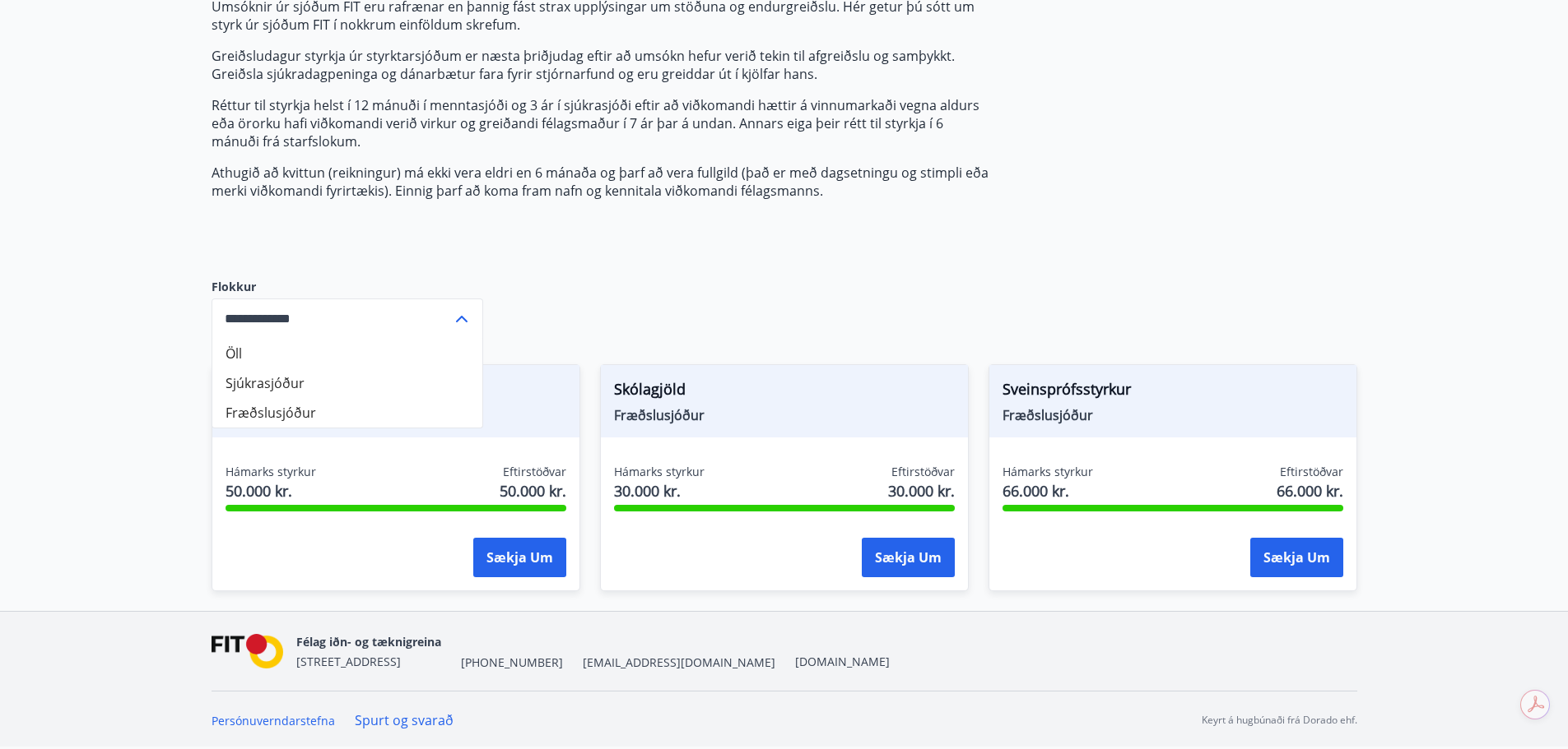
click at [403, 350] on li "Öll" at bounding box center [347, 354] width 270 height 30
type input "***"
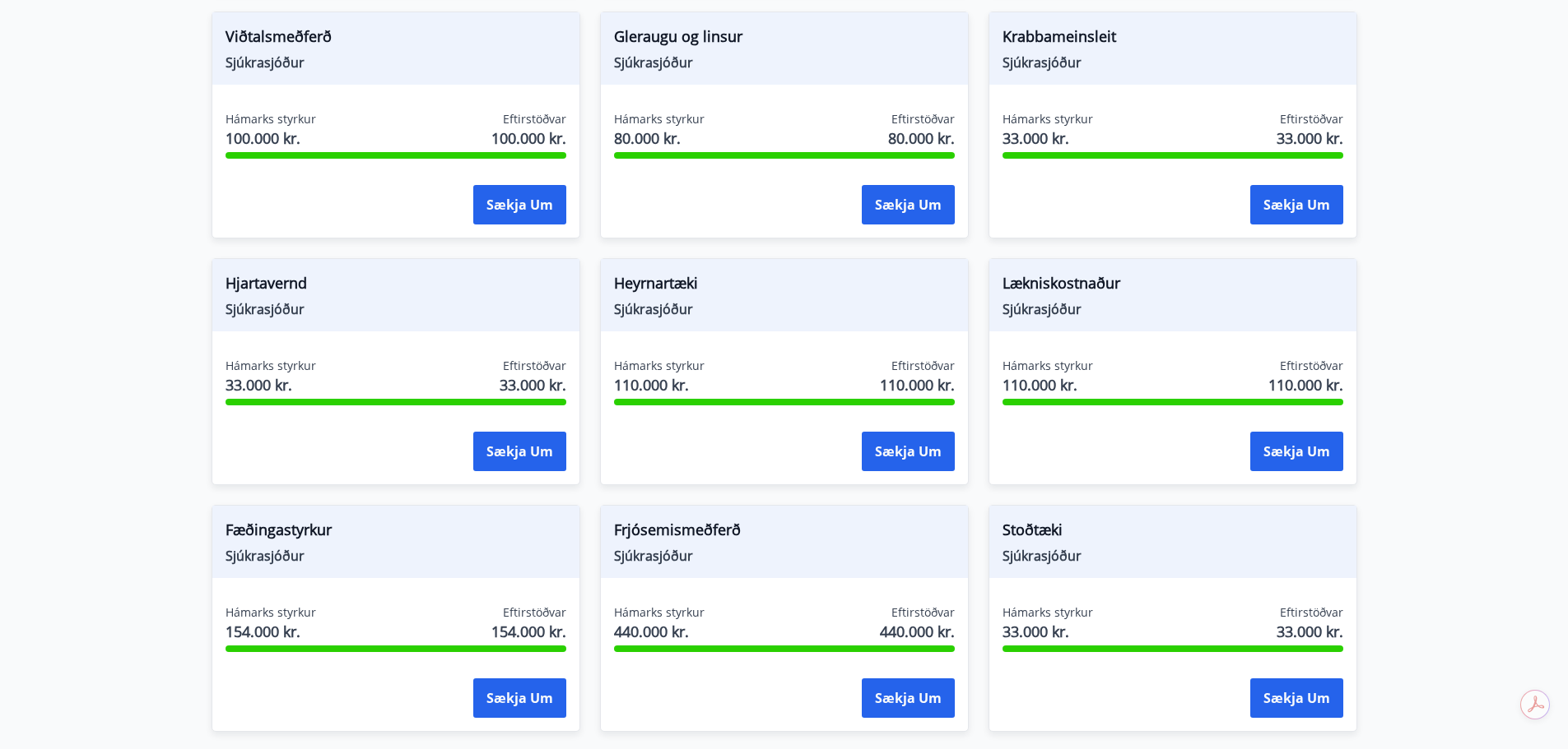
scroll to position [850, 0]
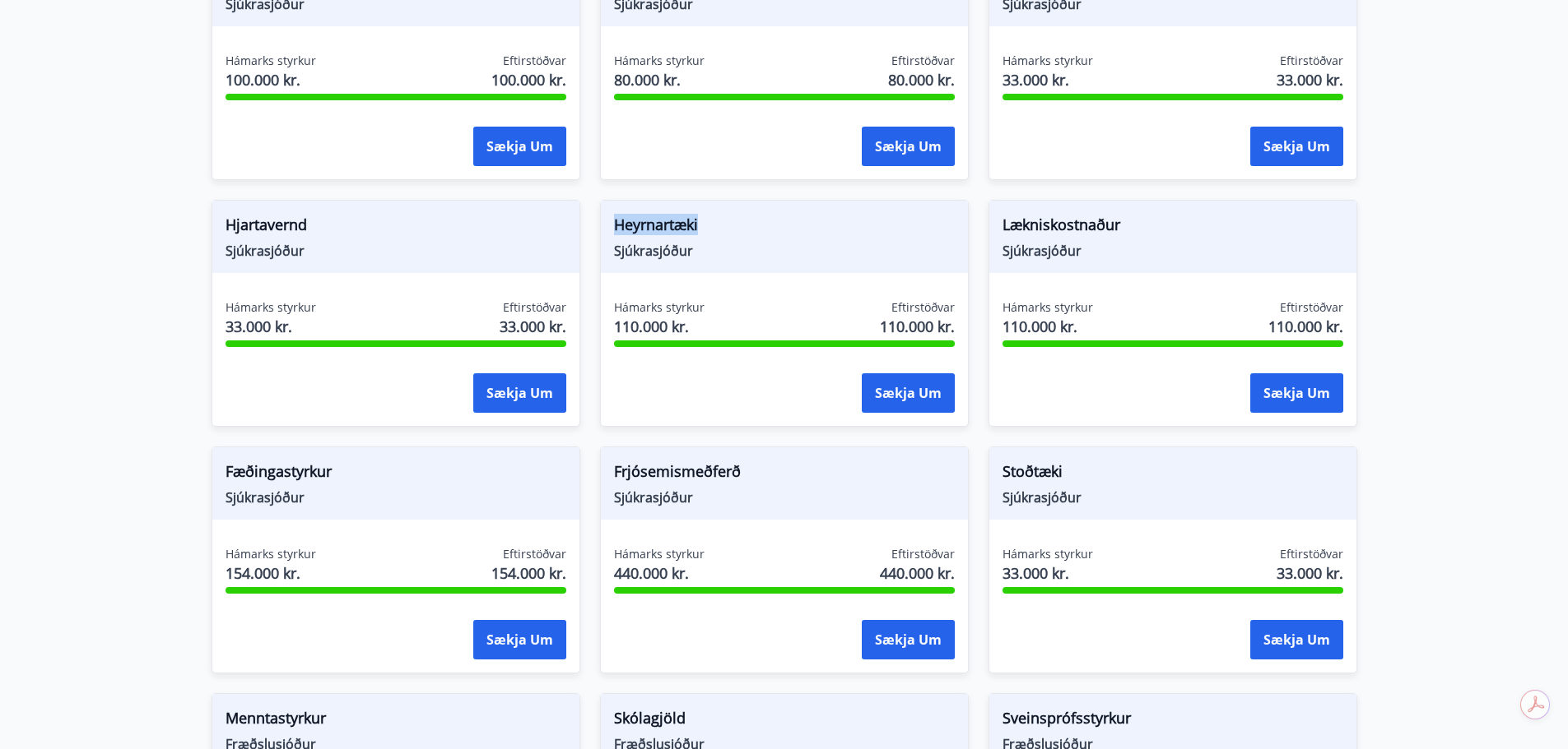
drag, startPoint x: 720, startPoint y: 216, endPoint x: 609, endPoint y: 214, distance: 111.0
click at [609, 214] on div "Heyrnartæki Sjúkrasjóður" at bounding box center [784, 237] width 367 height 73
click at [845, 234] on span "Heyrnartæki" at bounding box center [784, 228] width 341 height 28
drag, startPoint x: 1094, startPoint y: 249, endPoint x: 1011, endPoint y: 222, distance: 87.3
click at [1011, 222] on div "Lækniskostnaður Sjúkrasjóður" at bounding box center [1173, 237] width 367 height 73
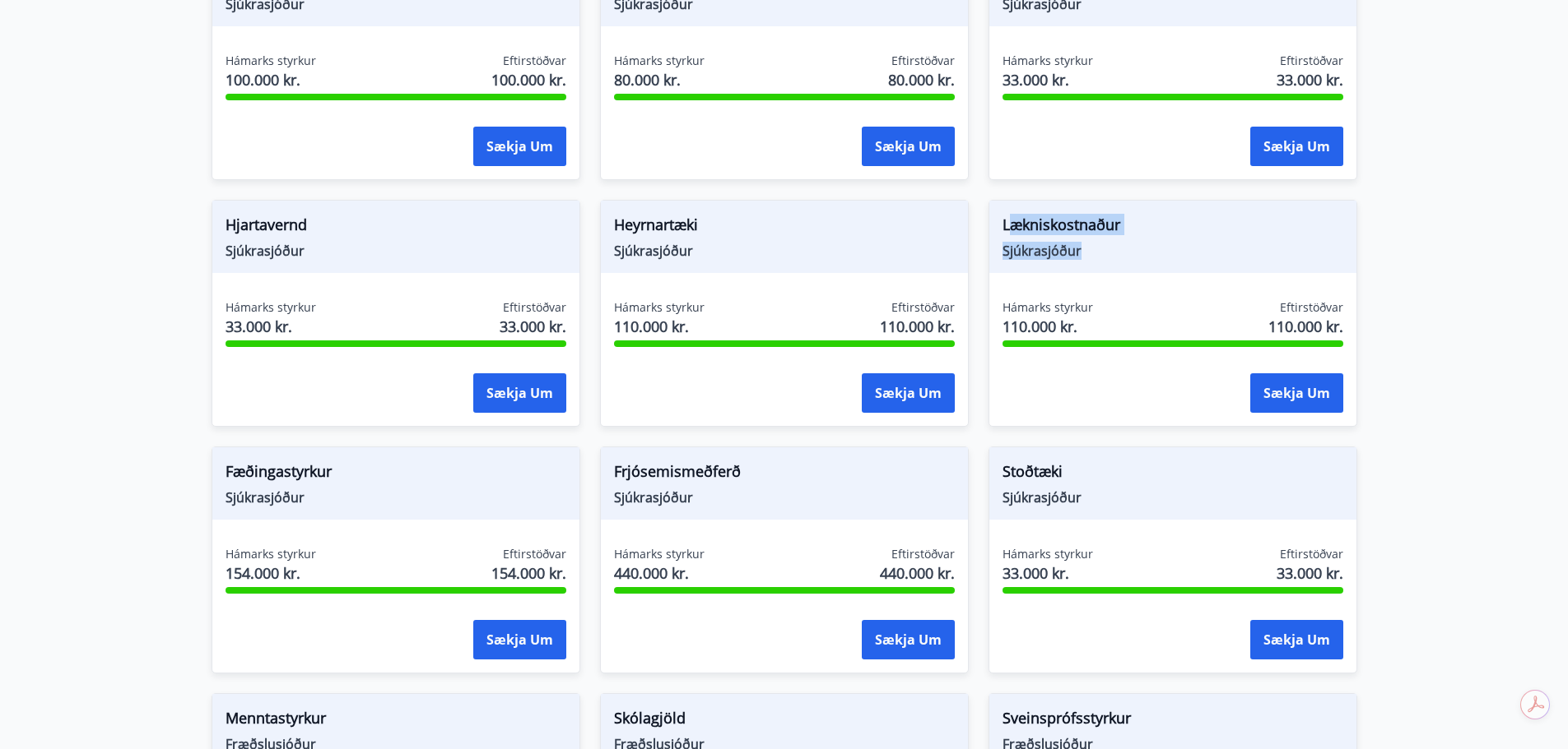
click at [1110, 213] on div "Lækniskostnaður Sjúkrasjóður" at bounding box center [1173, 237] width 367 height 73
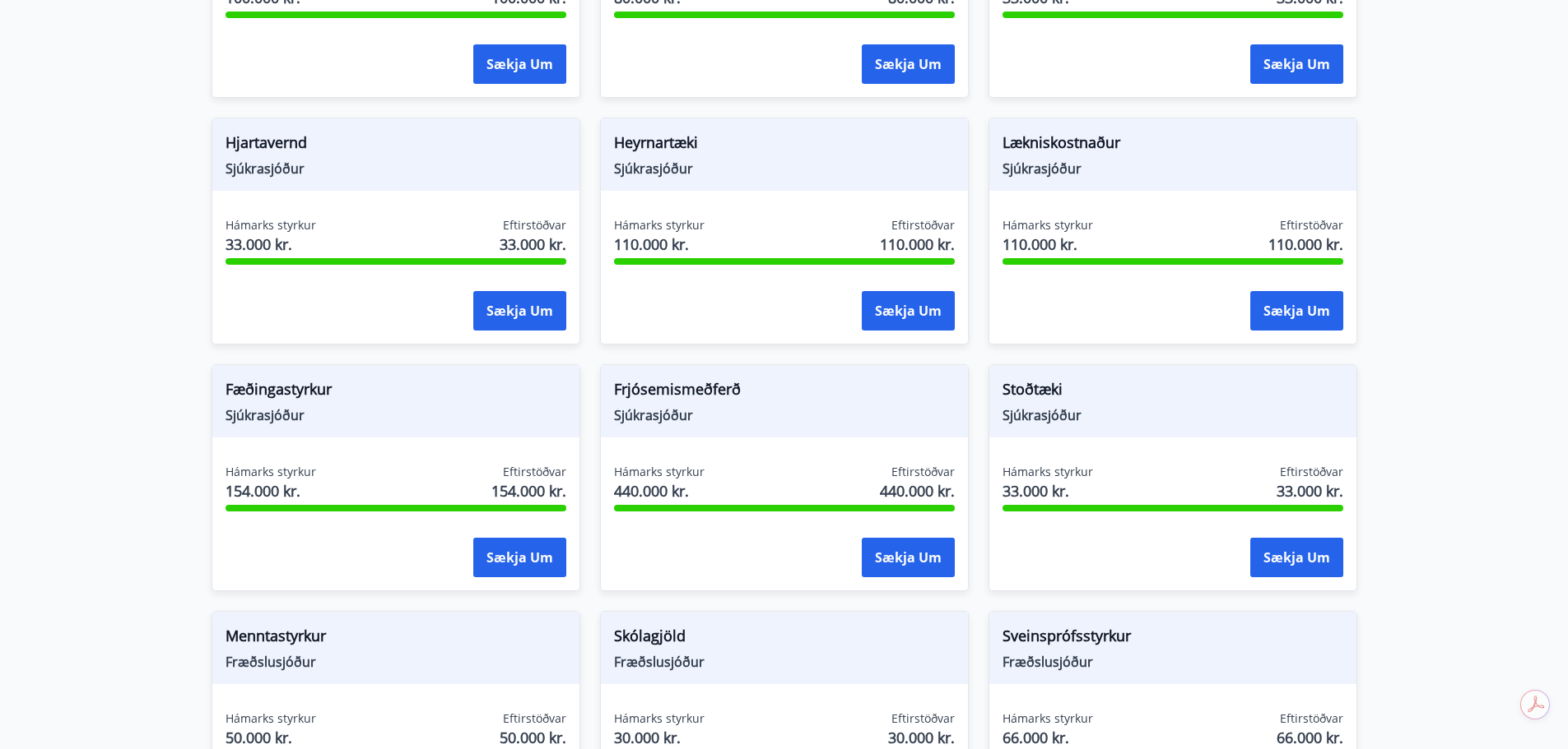
scroll to position [1097, 0]
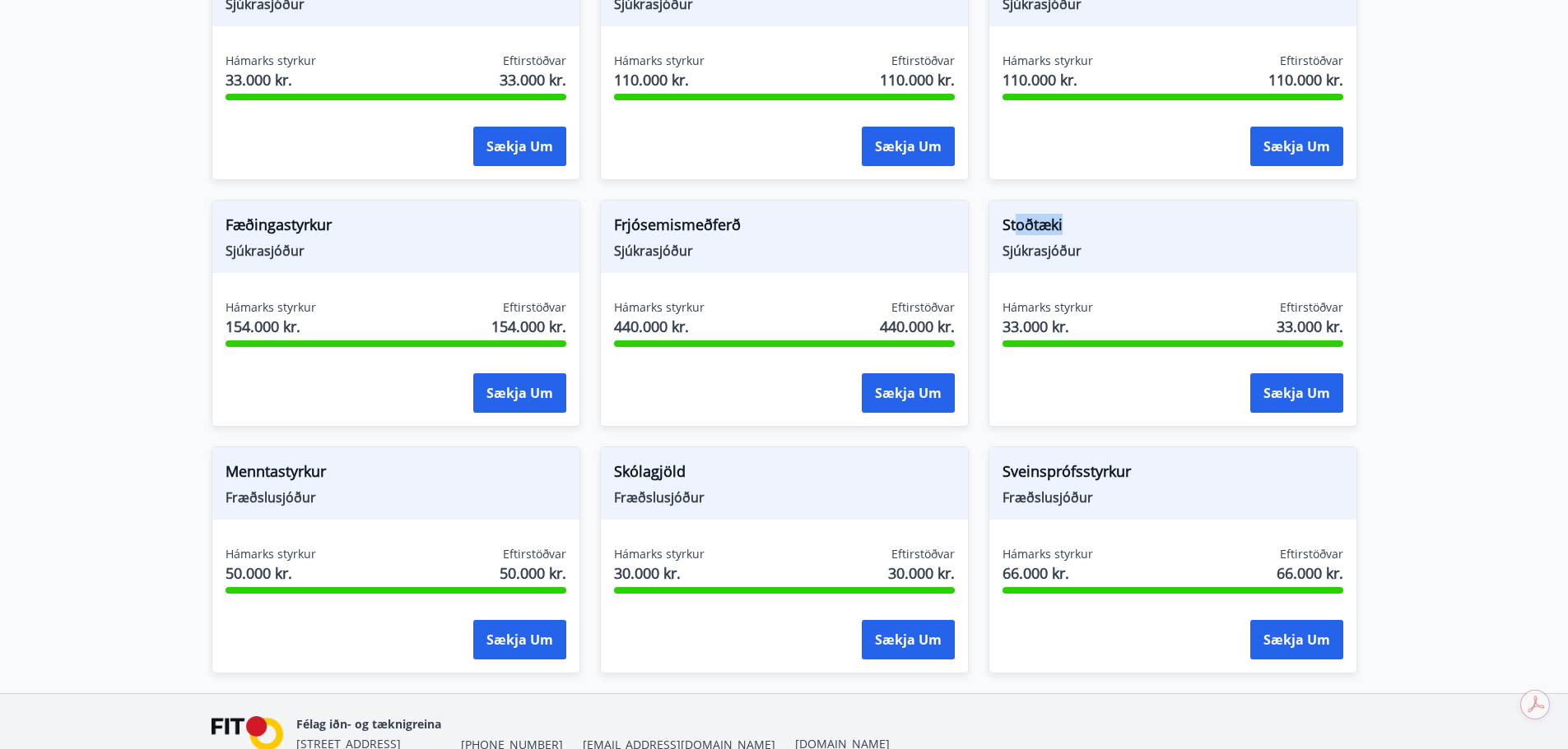
drag, startPoint x: 1038, startPoint y: 220, endPoint x: 1020, endPoint y: 220, distance: 18.0
click at [1020, 220] on span "Stoðtæki" at bounding box center [1173, 228] width 341 height 28
click at [1166, 249] on span "Sjúkrasjóður" at bounding box center [1173, 251] width 341 height 18
click at [977, 464] on div "Sveinsprófsstyrkur Fræðslusjóður Hámarks styrkur 66.000 kr. Eftirstöðvar 66.000…" at bounding box center [1162, 550] width 388 height 247
drag, startPoint x: 579, startPoint y: 456, endPoint x: 512, endPoint y: 450, distance: 67.3
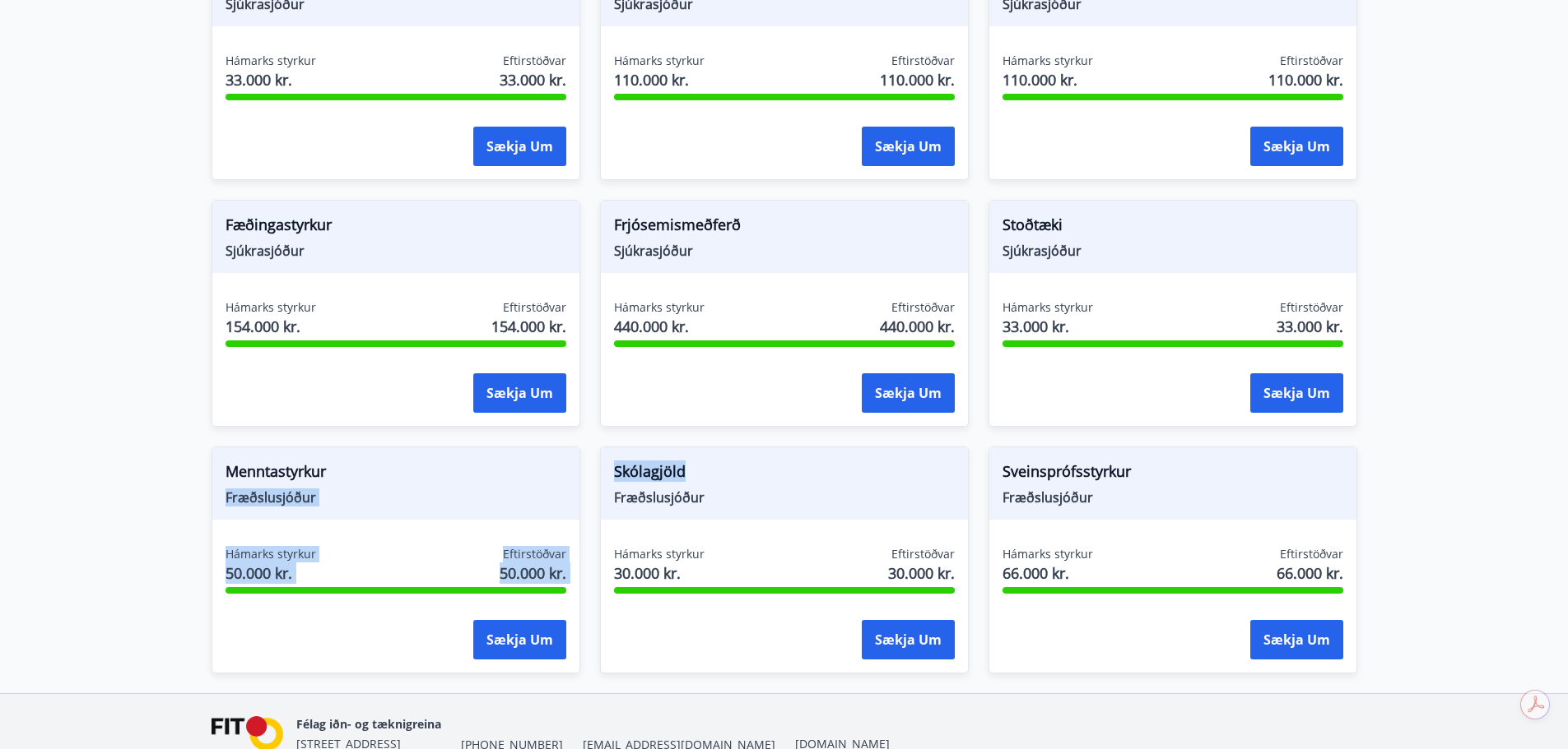
click at [512, 450] on div "Líkamsræktarstyrkur Sjúkrasjóður Hámarks styrkur 50.000 kr. Eftirstöðvar 50.000…" at bounding box center [775, 56] width 1166 height 1234
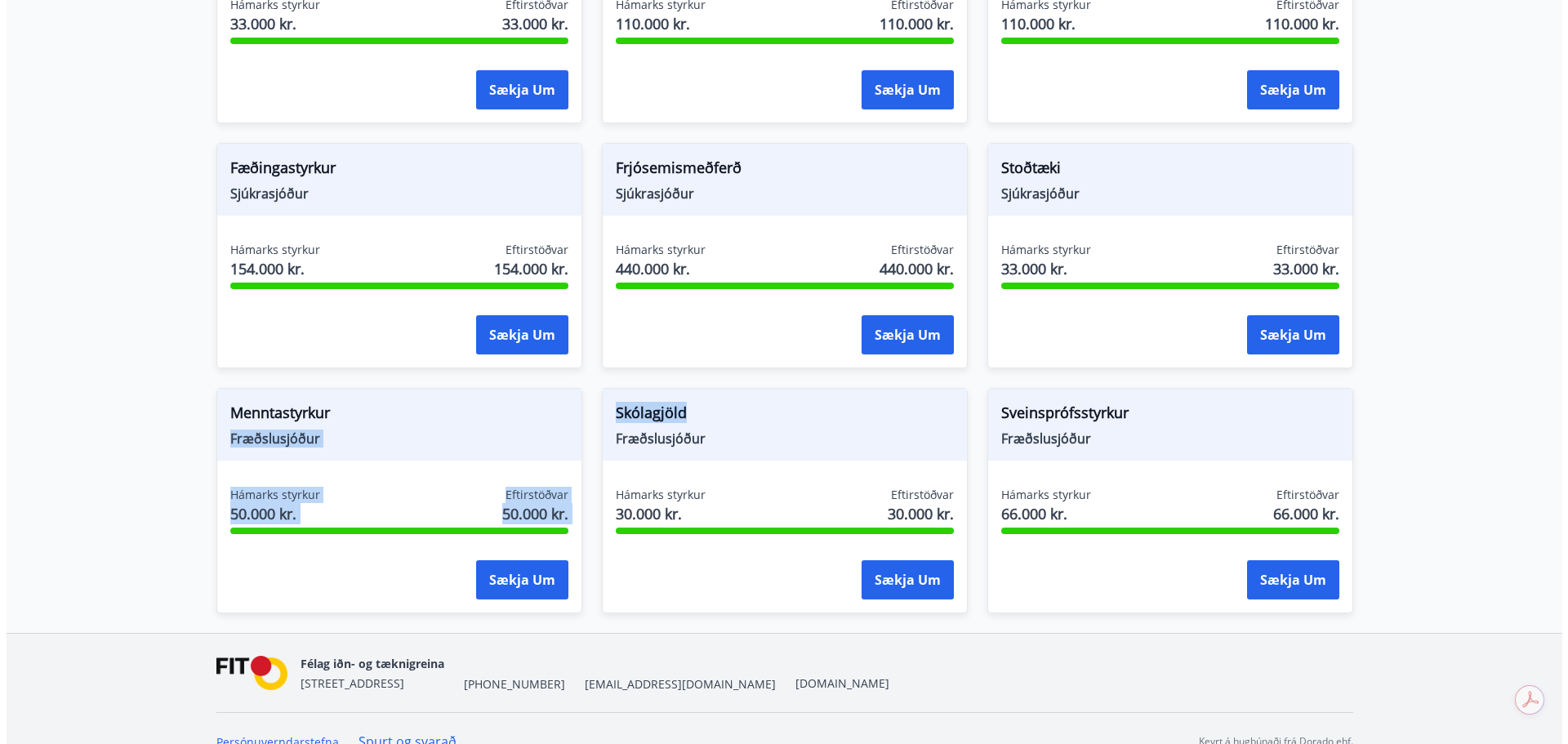
scroll to position [1171, 0]
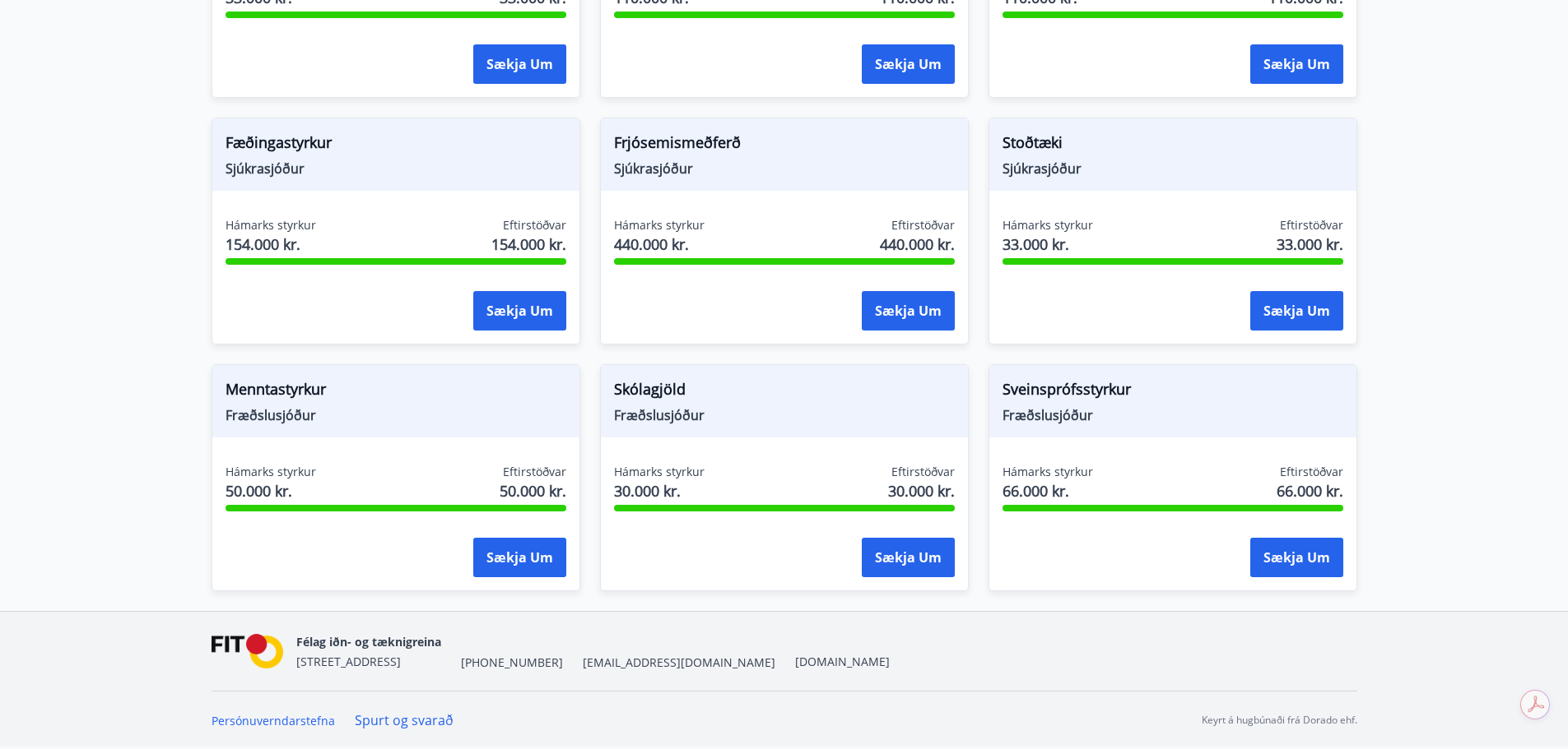
click at [1263, 475] on div "Hámarks styrkur 66.000 kr. Eftirstöðvar 66.000 kr." at bounding box center [1173, 484] width 341 height 41
click at [1282, 567] on button "Sækja um" at bounding box center [1296, 557] width 93 height 39
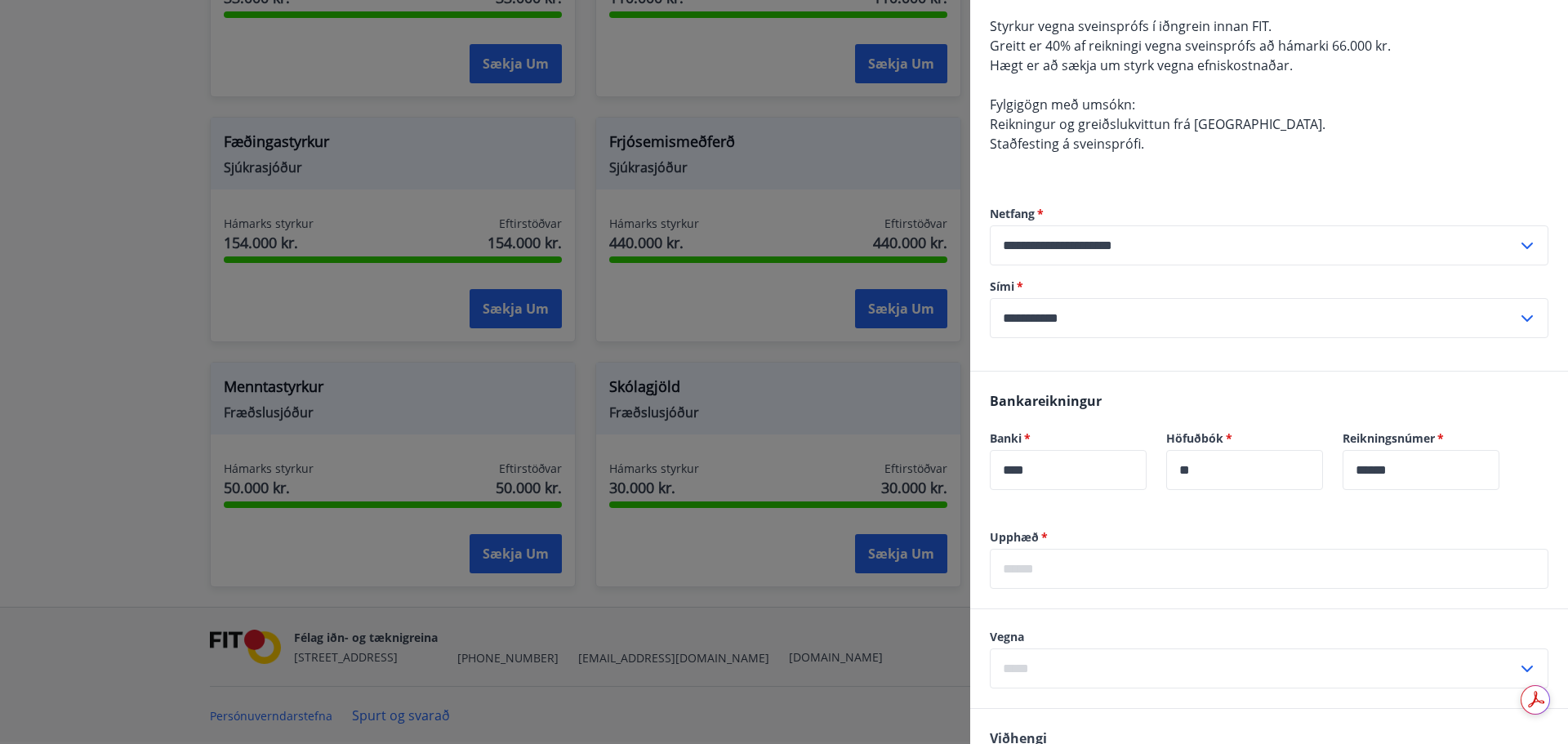
scroll to position [164, 0]
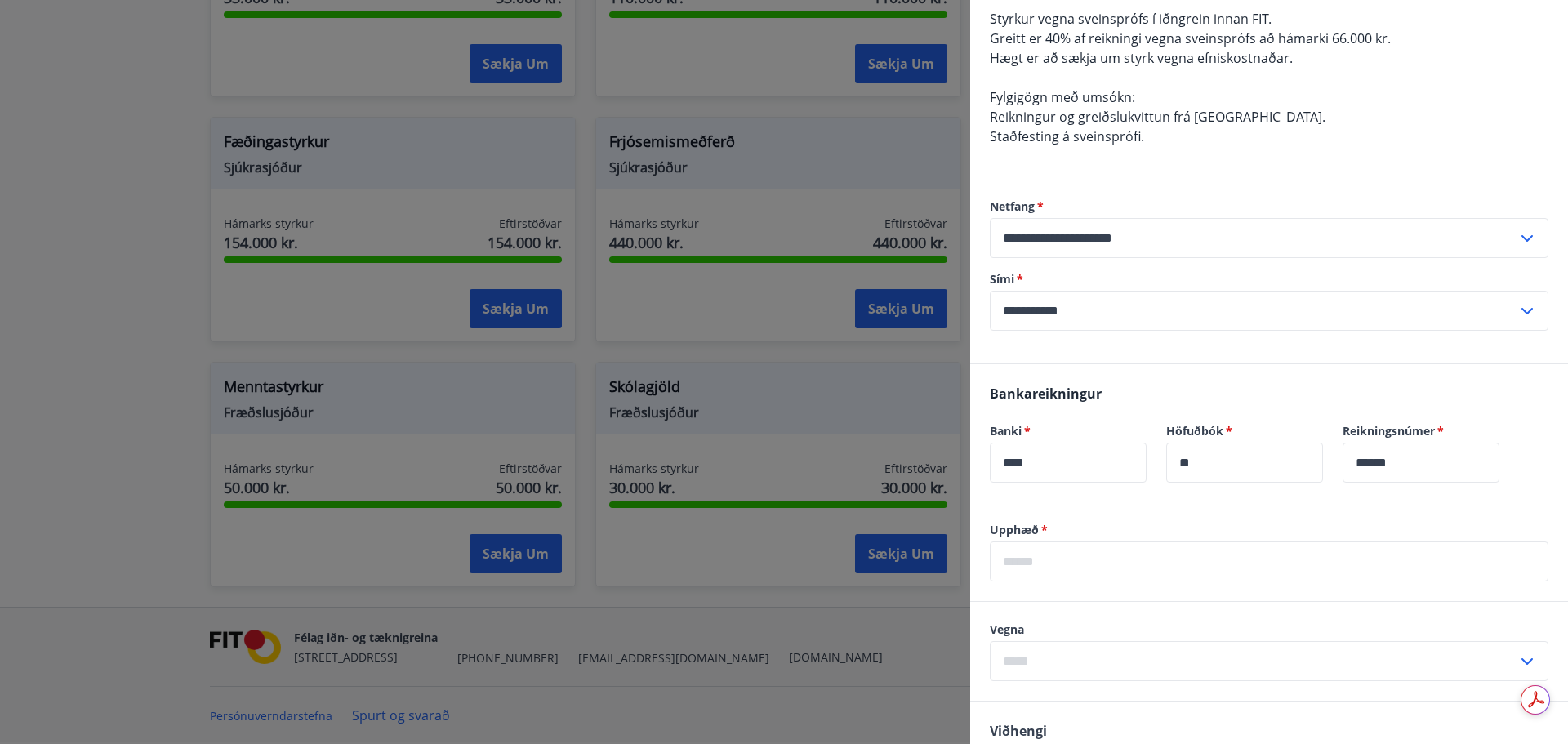
click at [1118, 562] on input "text" at bounding box center [1269, 562] width 558 height 40
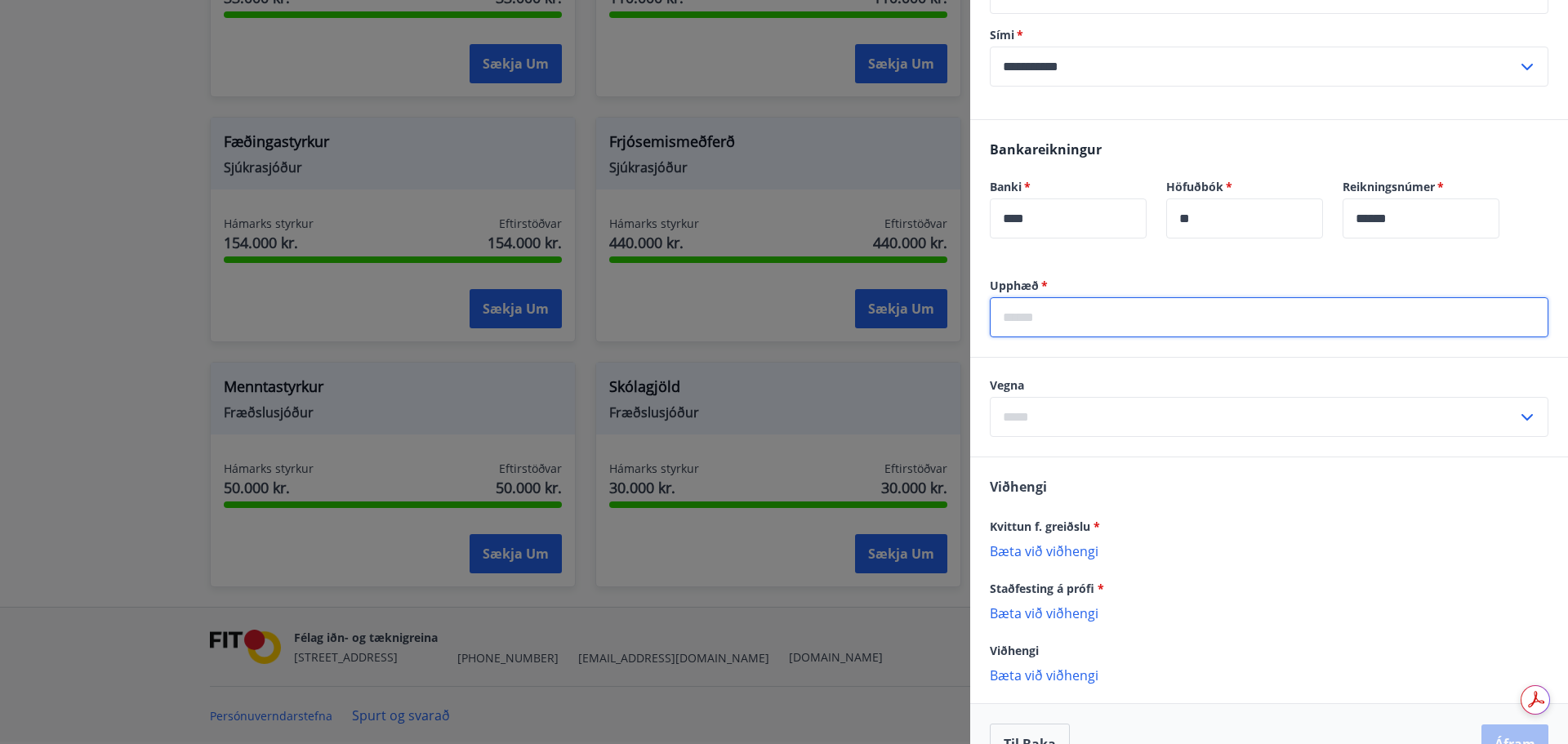
scroll to position [409, 0]
click at [1094, 418] on input "text" at bounding box center [1253, 416] width 528 height 40
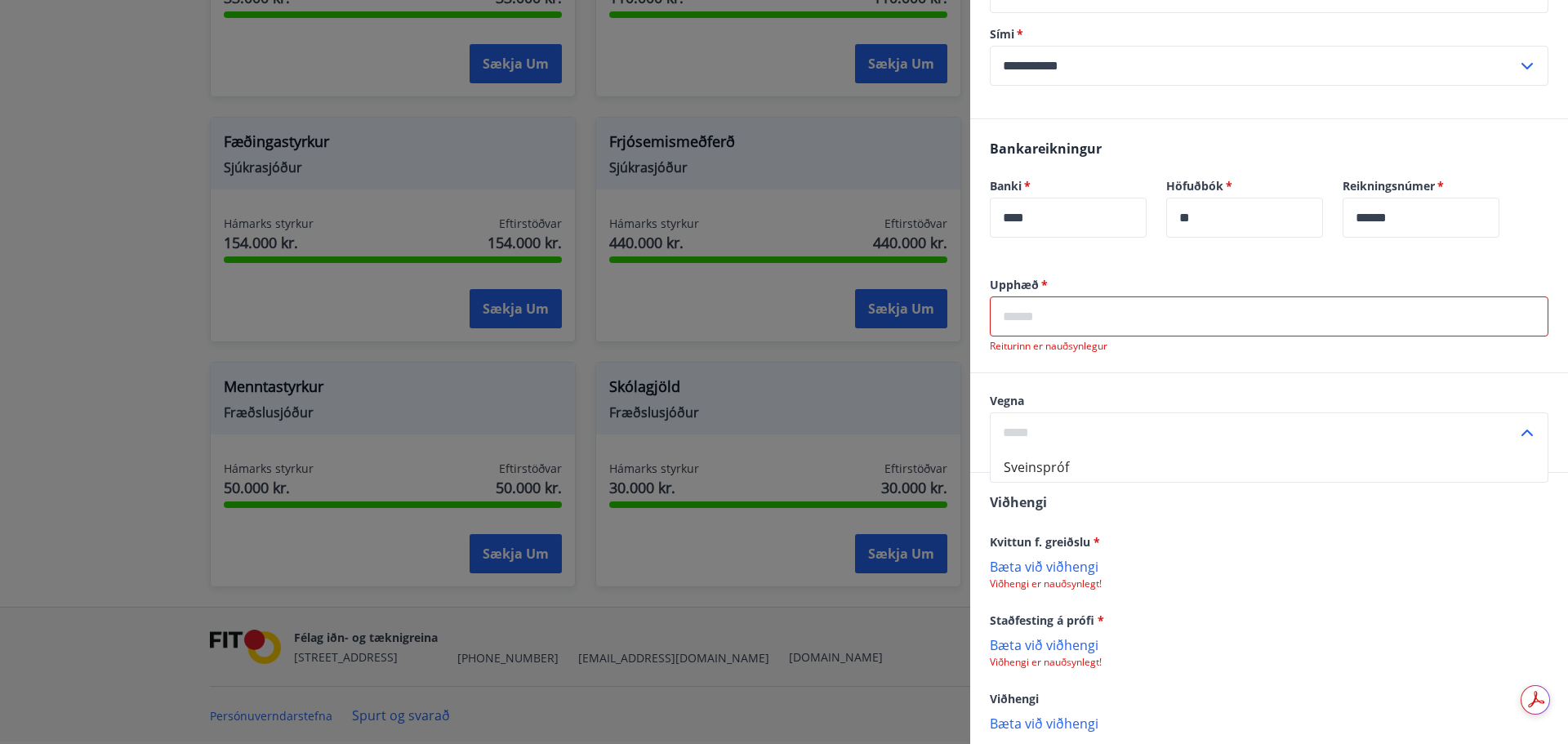
click at [1088, 466] on li "Sveinspróf" at bounding box center [1269, 467] width 557 height 30
type input "**********"
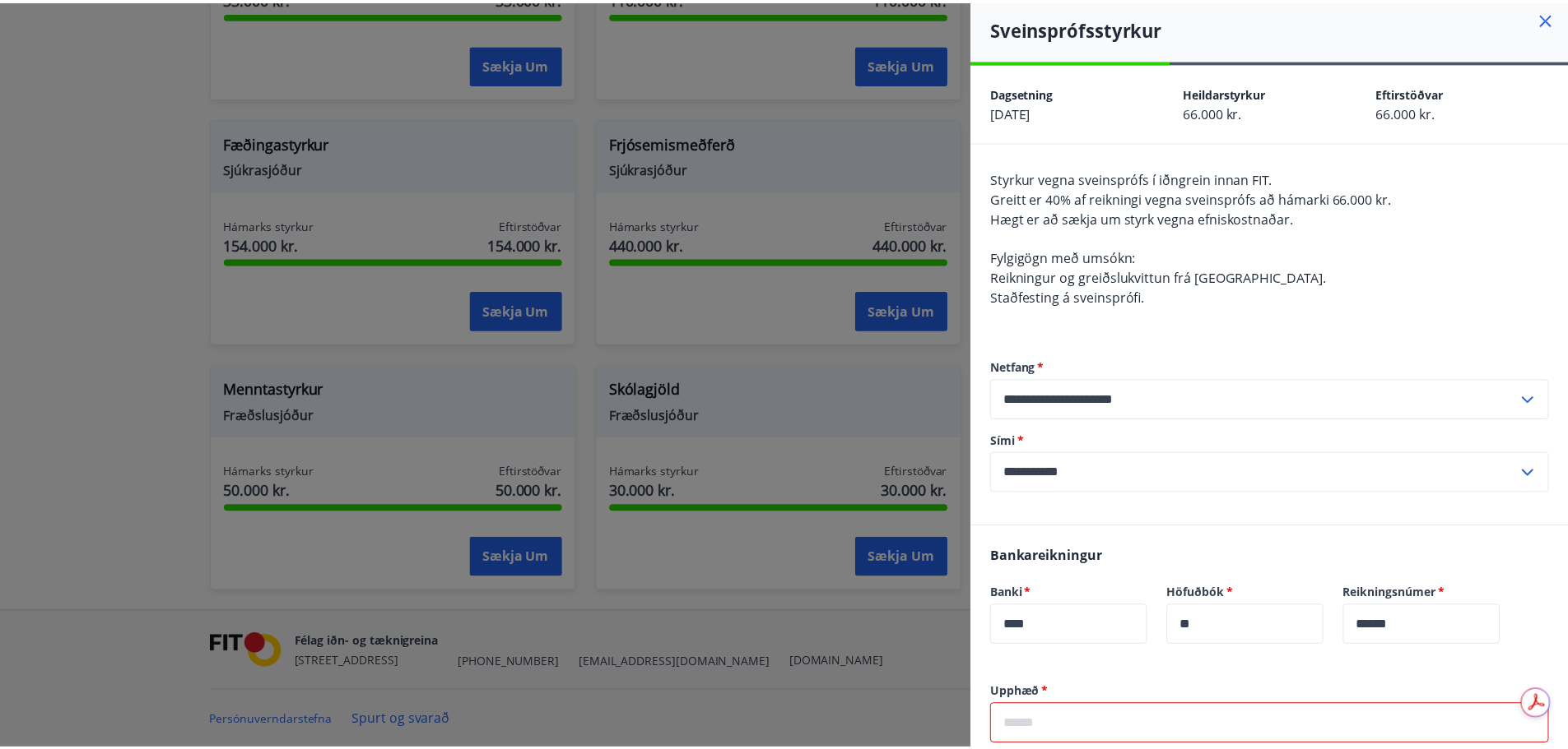
scroll to position [0, 0]
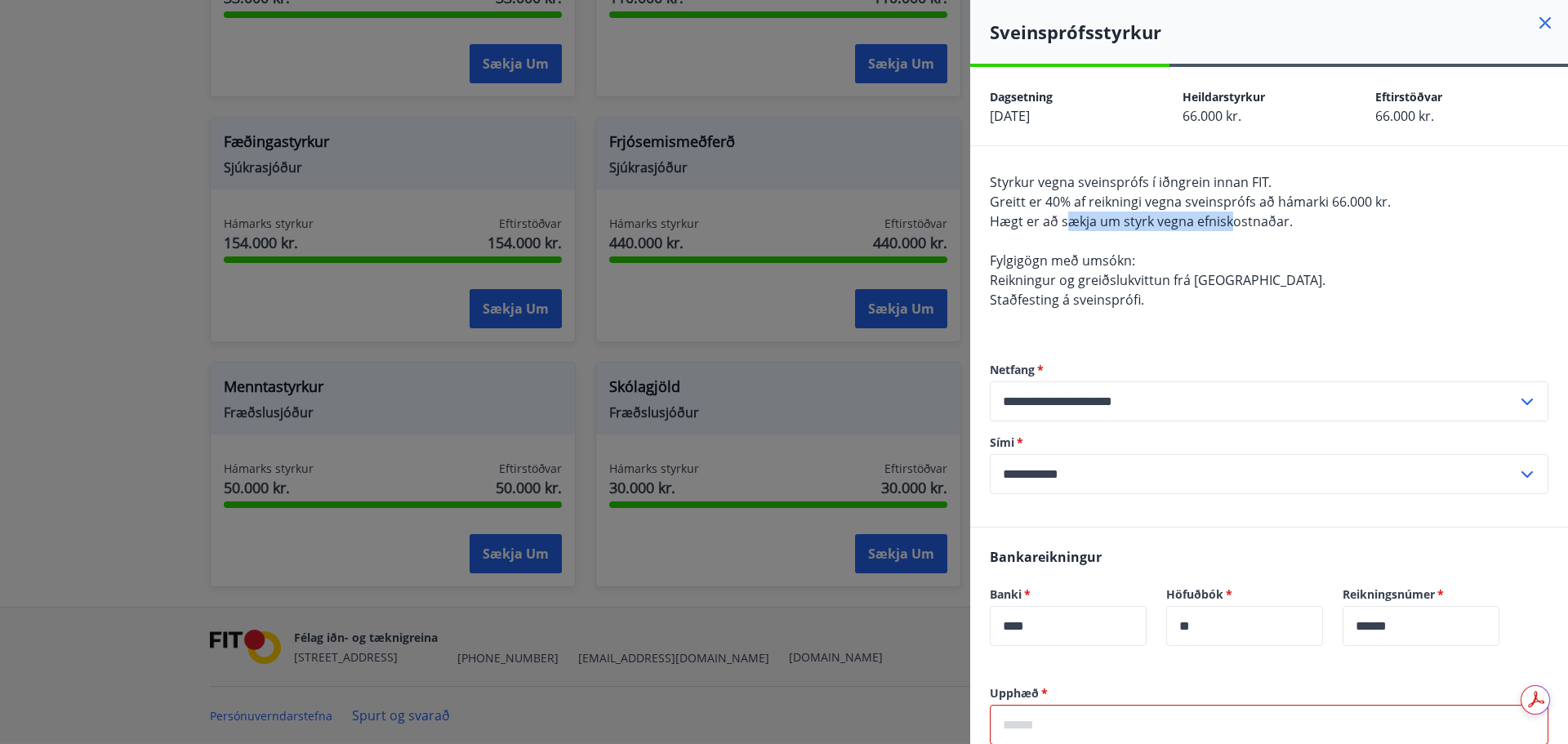
drag, startPoint x: 1065, startPoint y: 213, endPoint x: 1270, endPoint y: 247, distance: 207.8
click at [1233, 231] on div "Styrkur vegna sveinsprófs í iðngrein innan FIT. Greitt er 40% af reikningi vegn…" at bounding box center [1269, 251] width 558 height 157
click at [1272, 248] on div "Styrkur vegna sveinsprófs í iðngrein innan FIT. Greitt er 40% af reikningi vegn…" at bounding box center [1269, 251] width 558 height 157
click at [884, 193] on div at bounding box center [784, 372] width 1568 height 744
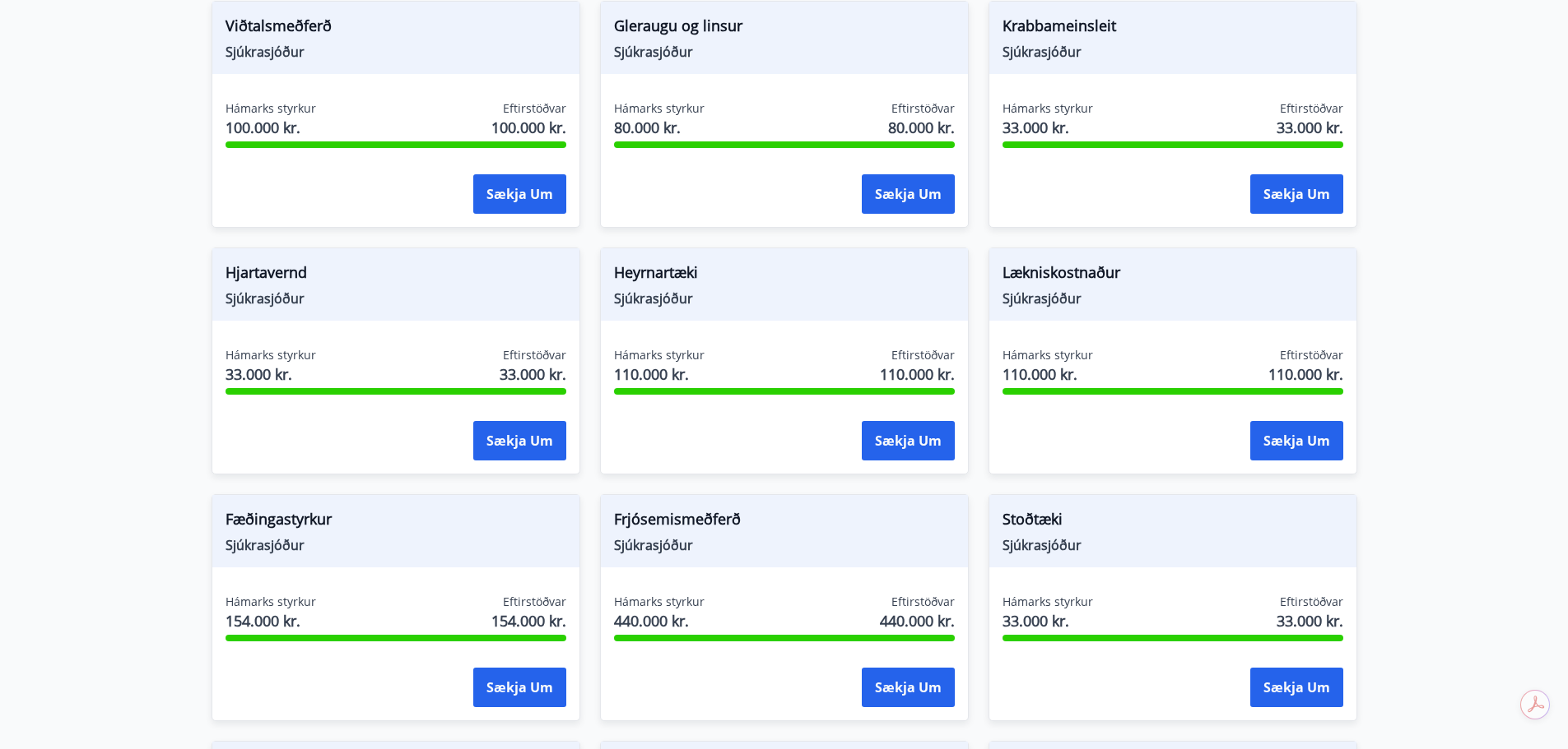
scroll to position [767, 0]
